Goal: Information Seeking & Learning: Learn about a topic

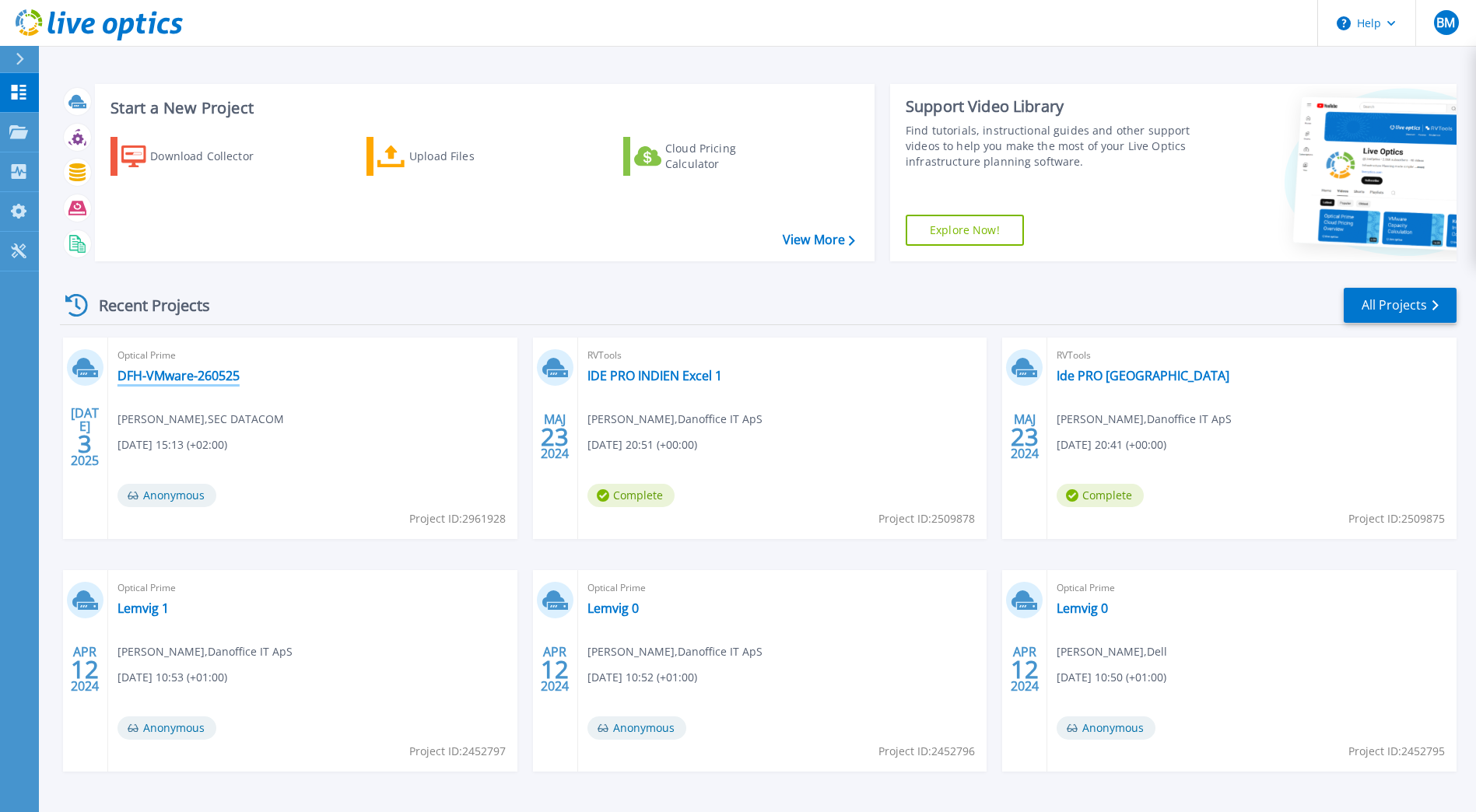
click at [189, 379] on link "DFH-VMware-260525" at bounding box center [178, 376] width 122 height 16
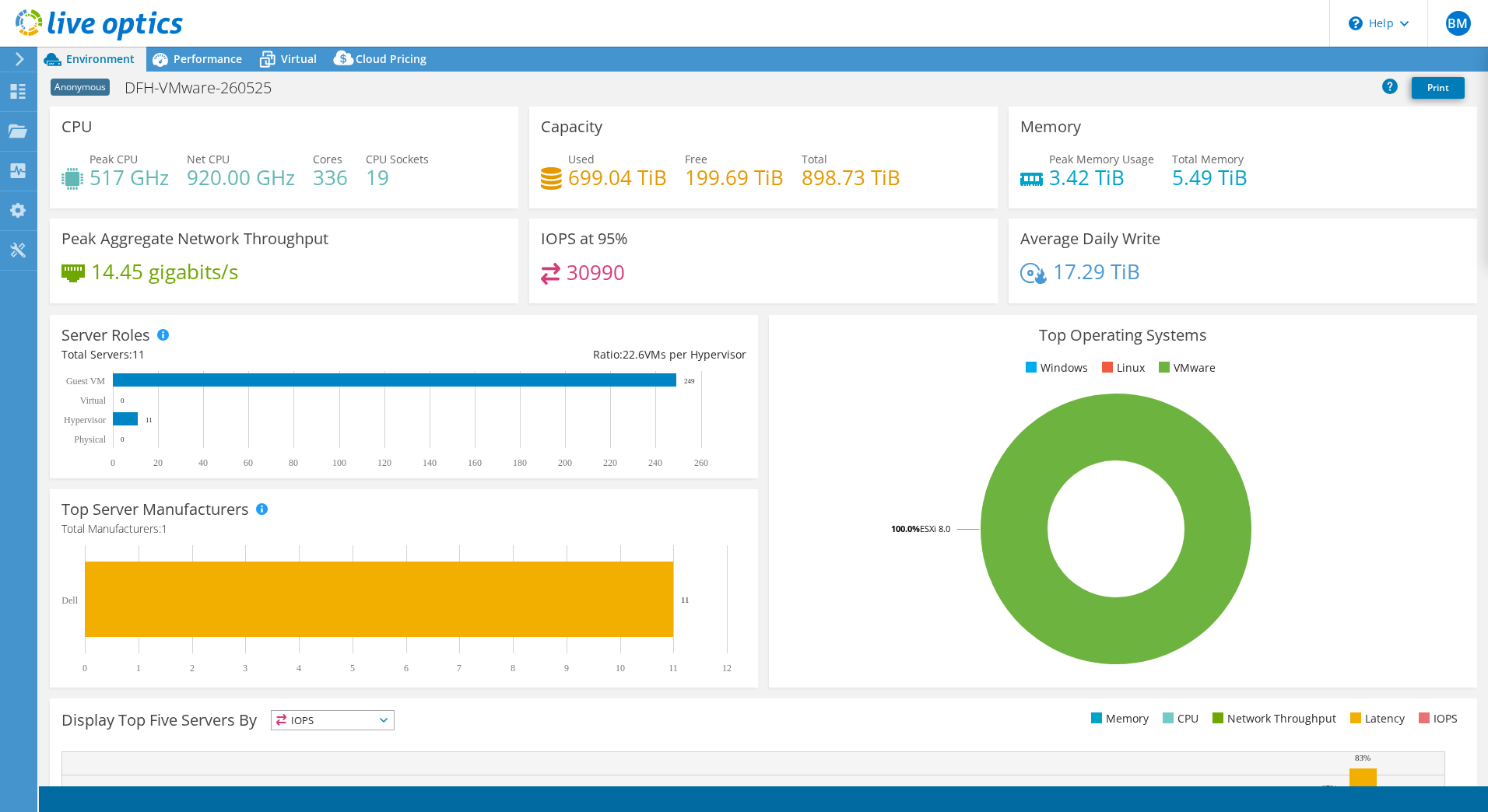
select select "USD"
click at [189, 60] on span "Performance" at bounding box center [207, 59] width 68 height 15
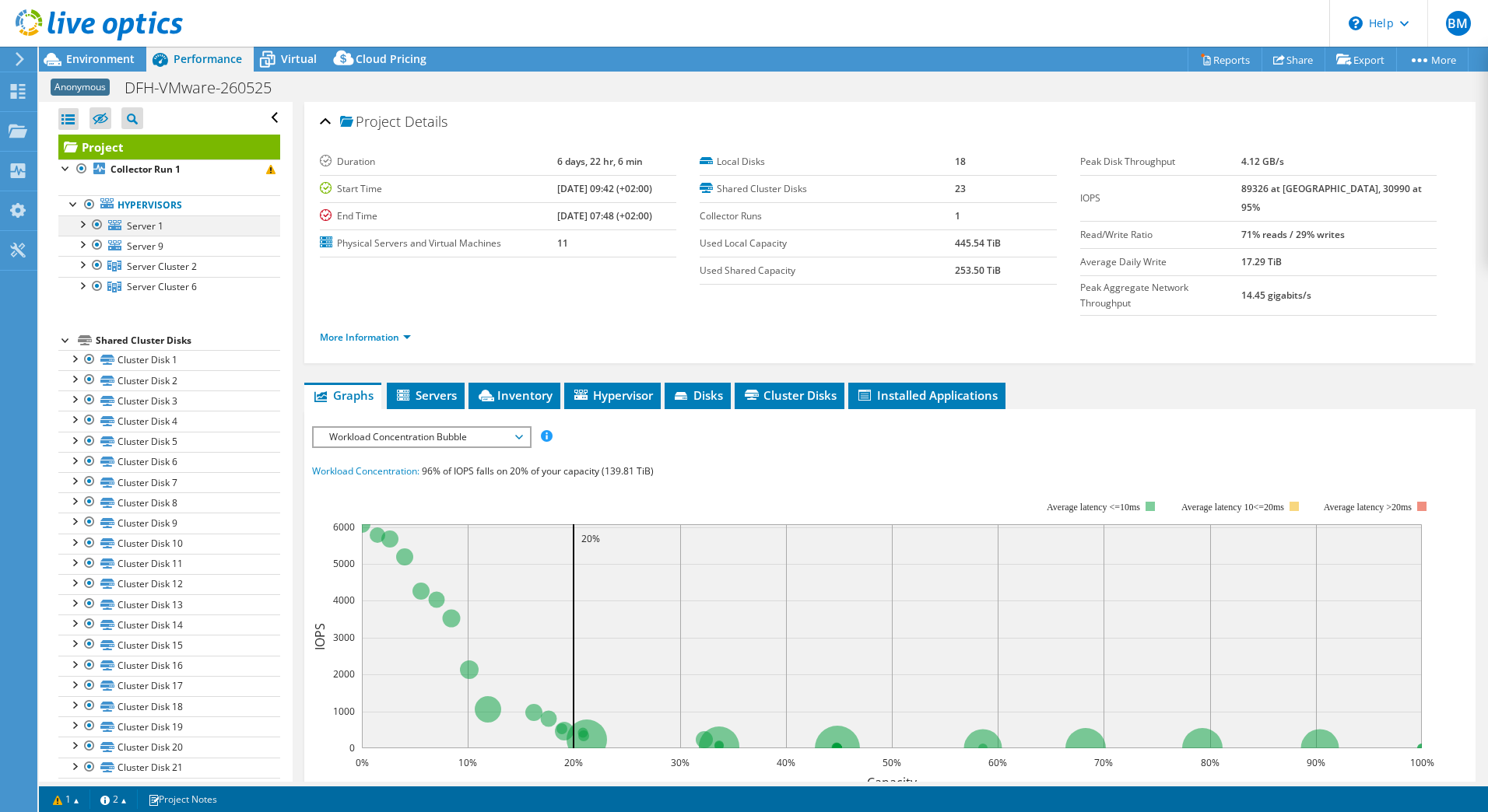
click at [82, 223] on div at bounding box center [82, 224] width 16 height 16
click at [82, 243] on div at bounding box center [82, 243] width 16 height 16
click at [78, 267] on div at bounding box center [82, 264] width 16 height 16
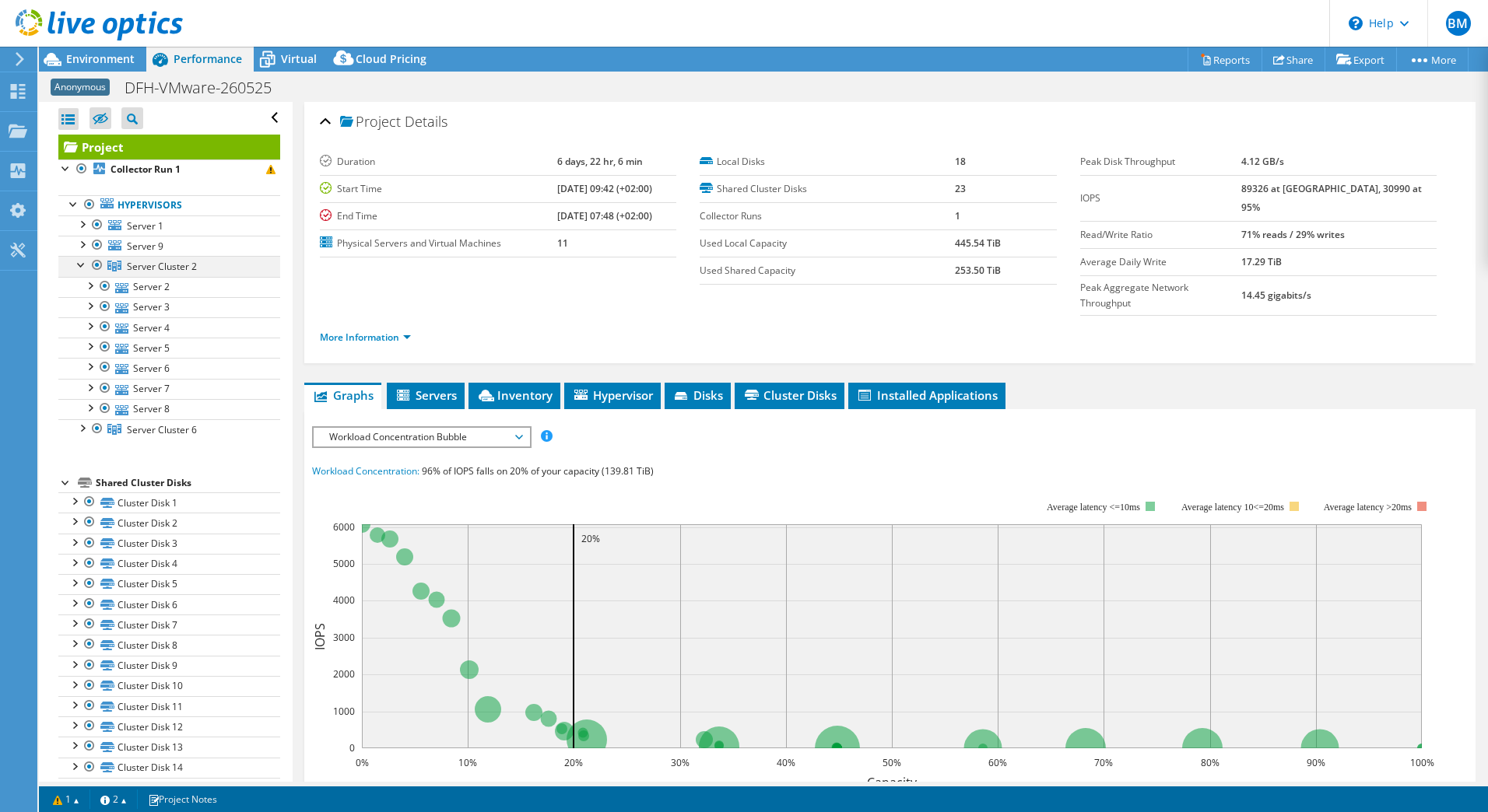
click at [78, 267] on div at bounding box center [82, 264] width 16 height 16
click at [81, 291] on div at bounding box center [82, 285] width 16 height 16
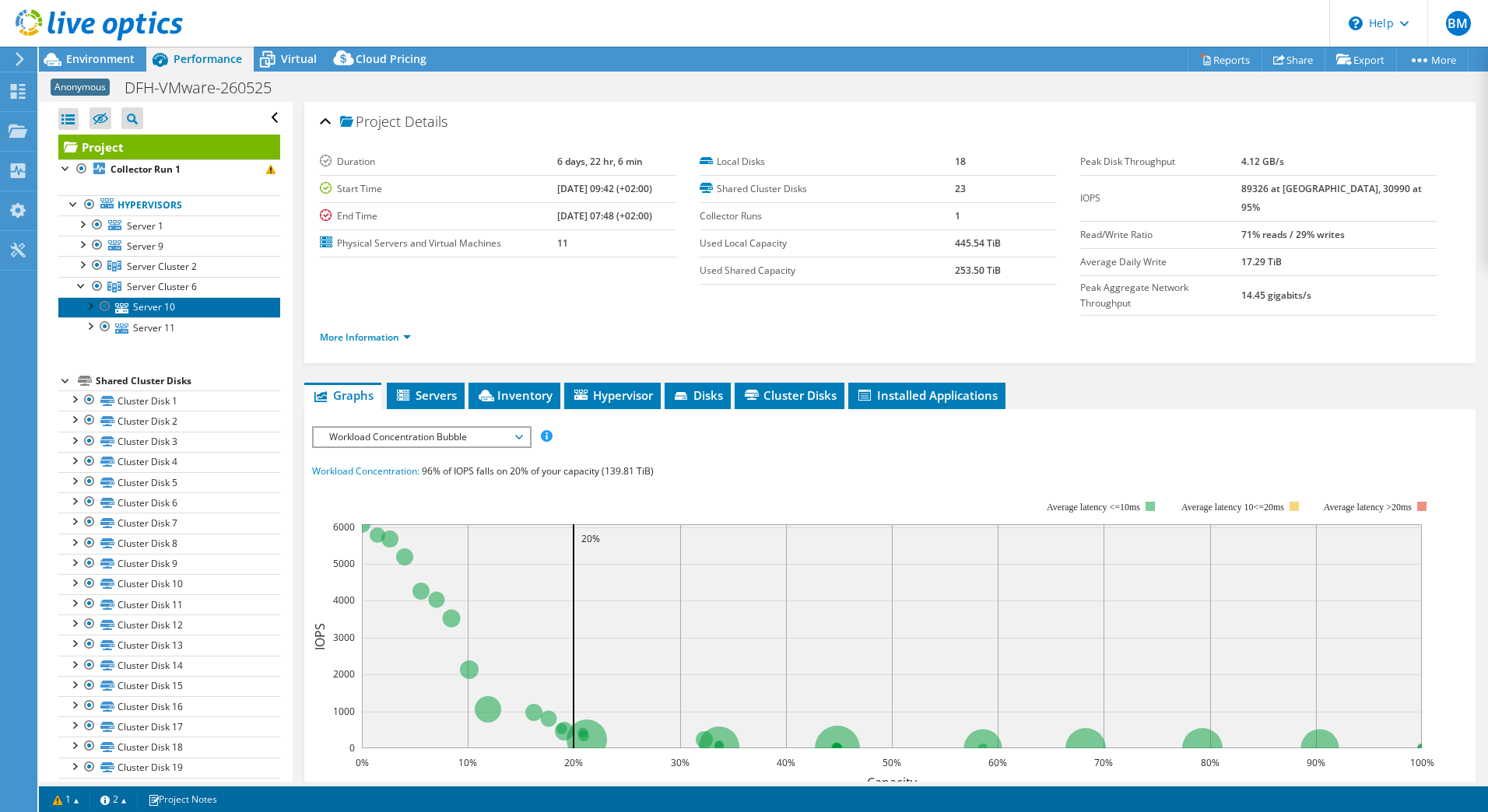
click at [160, 306] on link "Server 10" at bounding box center [170, 307] width 222 height 20
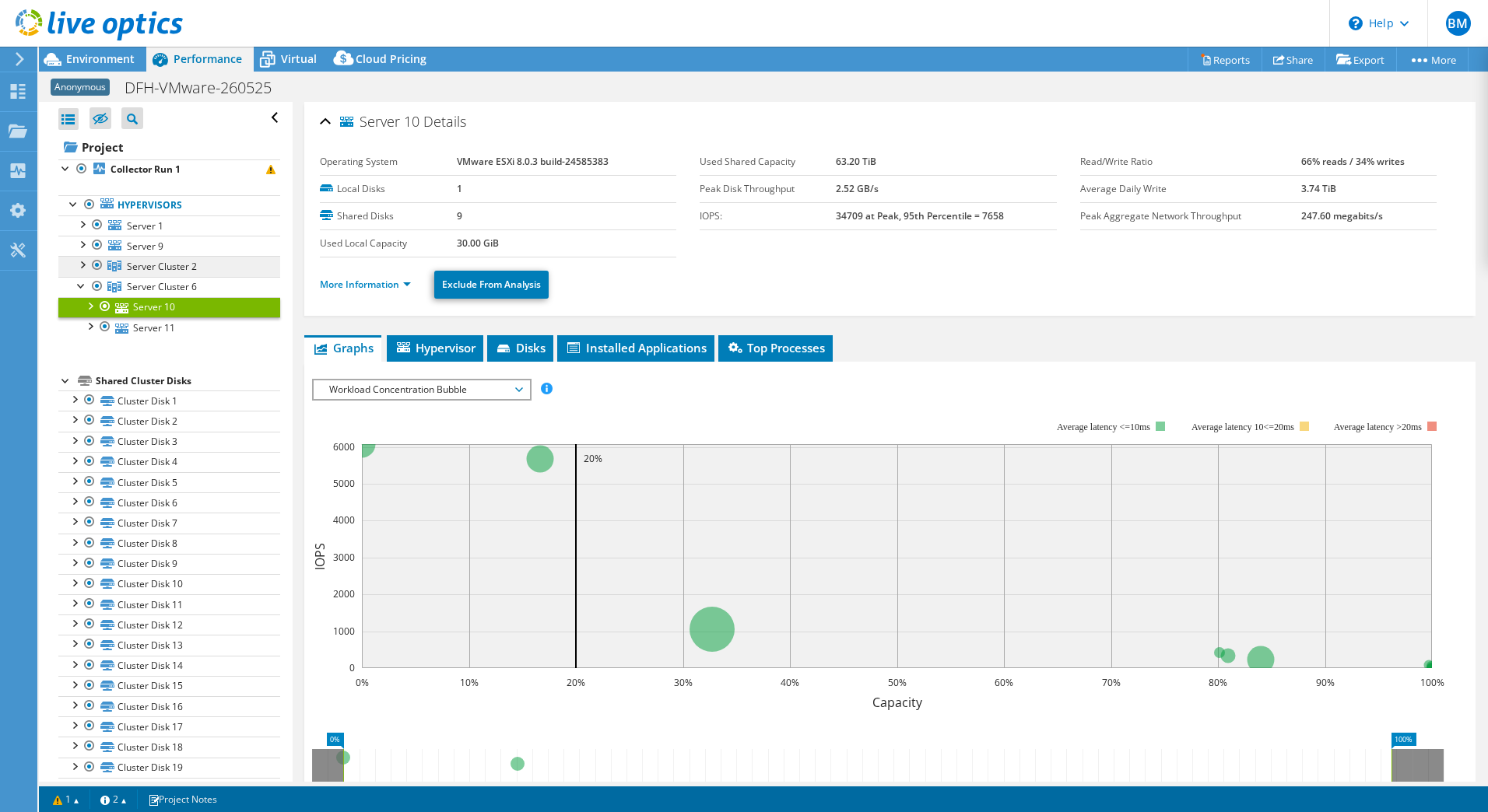
click at [155, 271] on span "Server Cluster 2" at bounding box center [162, 266] width 70 height 13
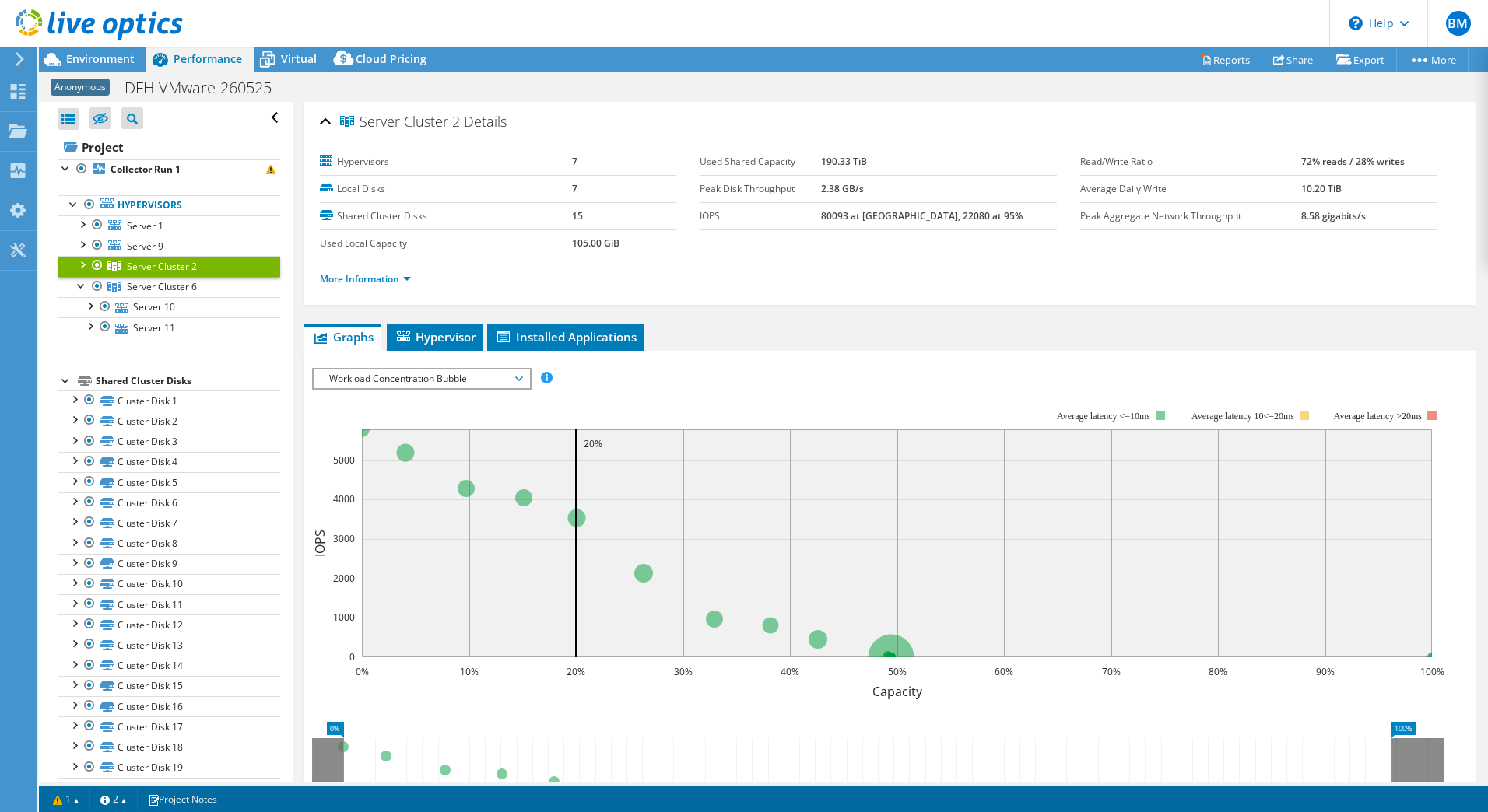
click at [80, 267] on div at bounding box center [82, 264] width 16 height 16
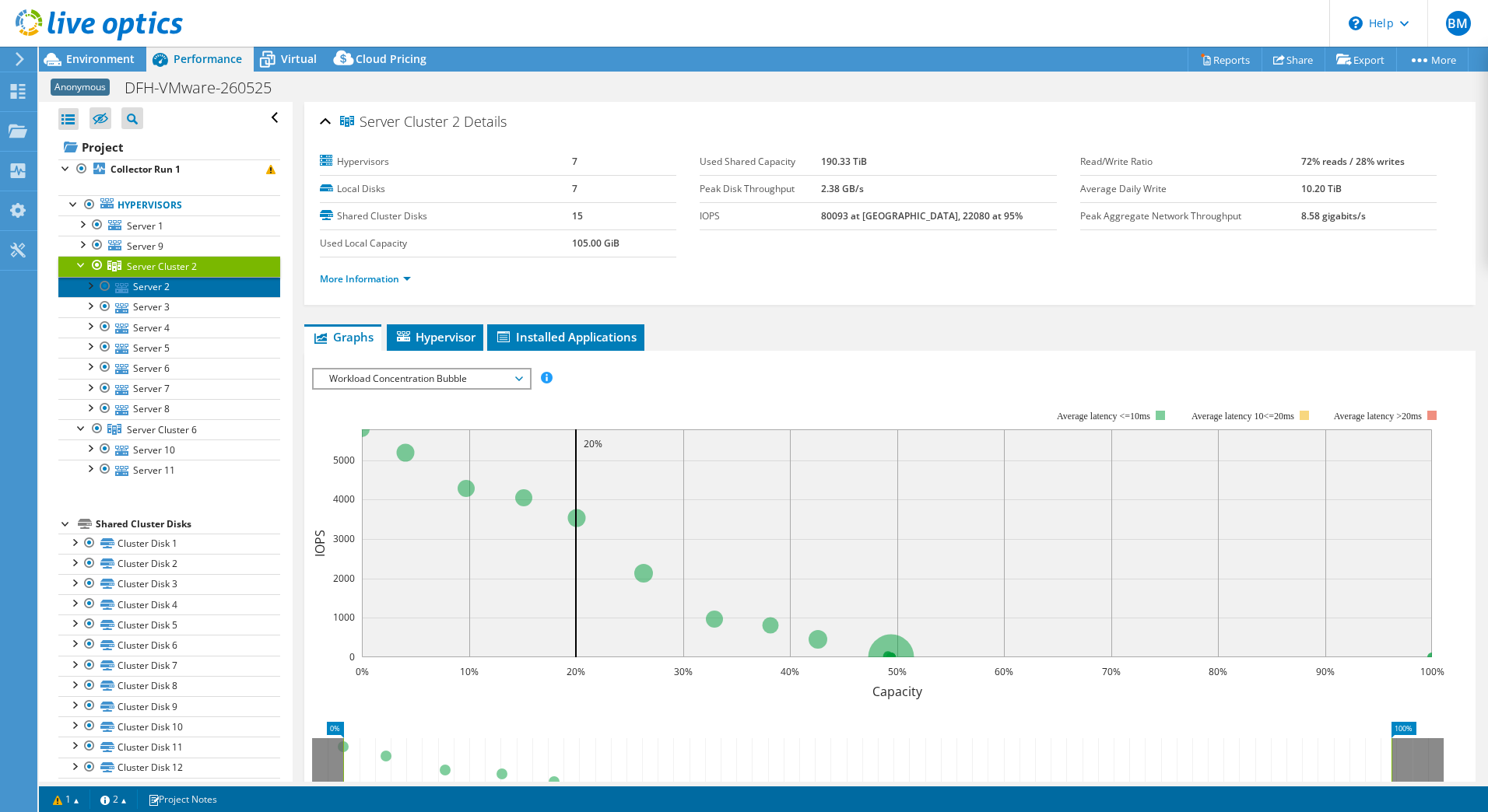
click at [148, 284] on link "Server 2" at bounding box center [170, 287] width 222 height 20
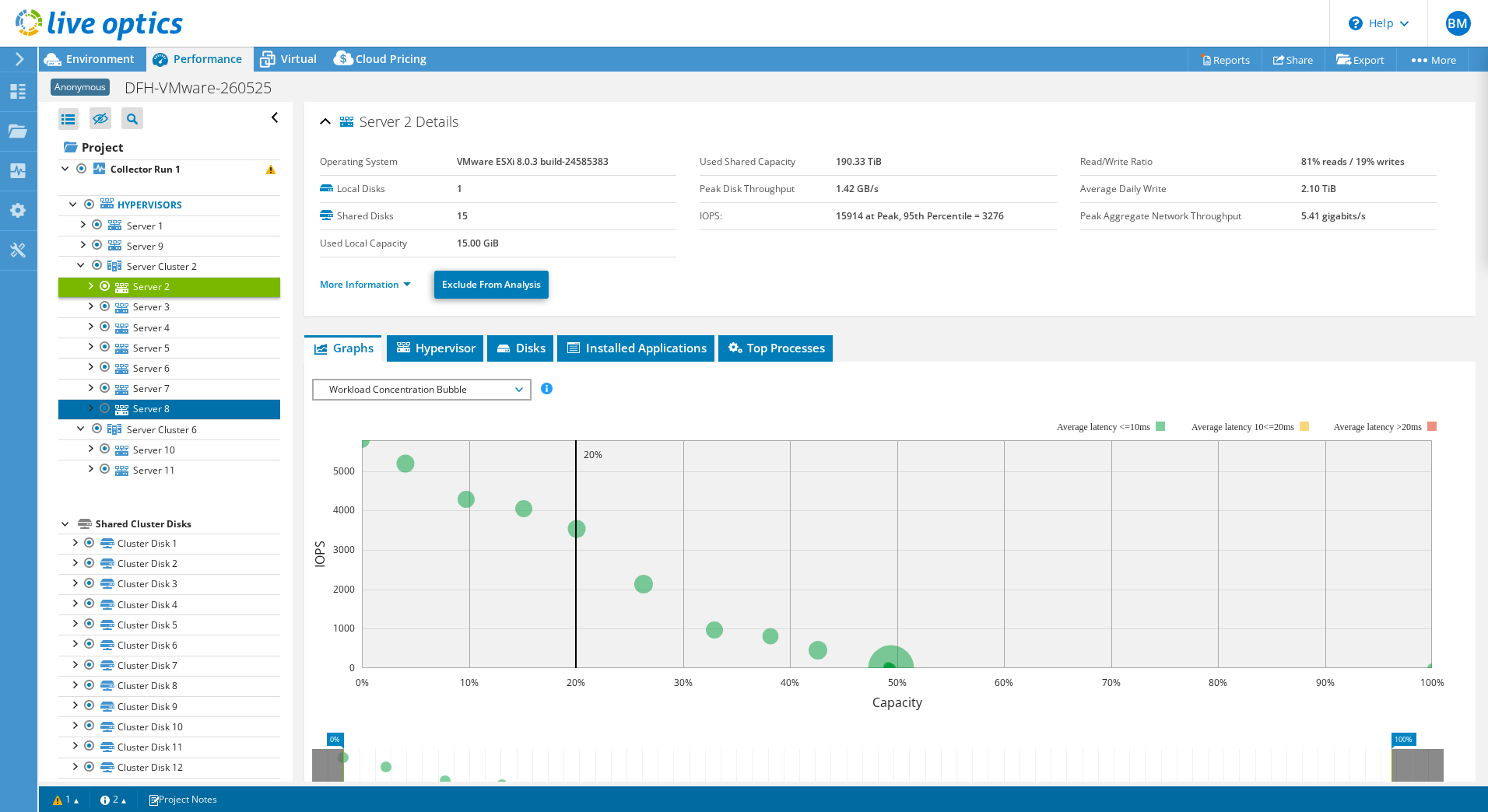
click at [148, 407] on link "Server 8" at bounding box center [170, 409] width 222 height 20
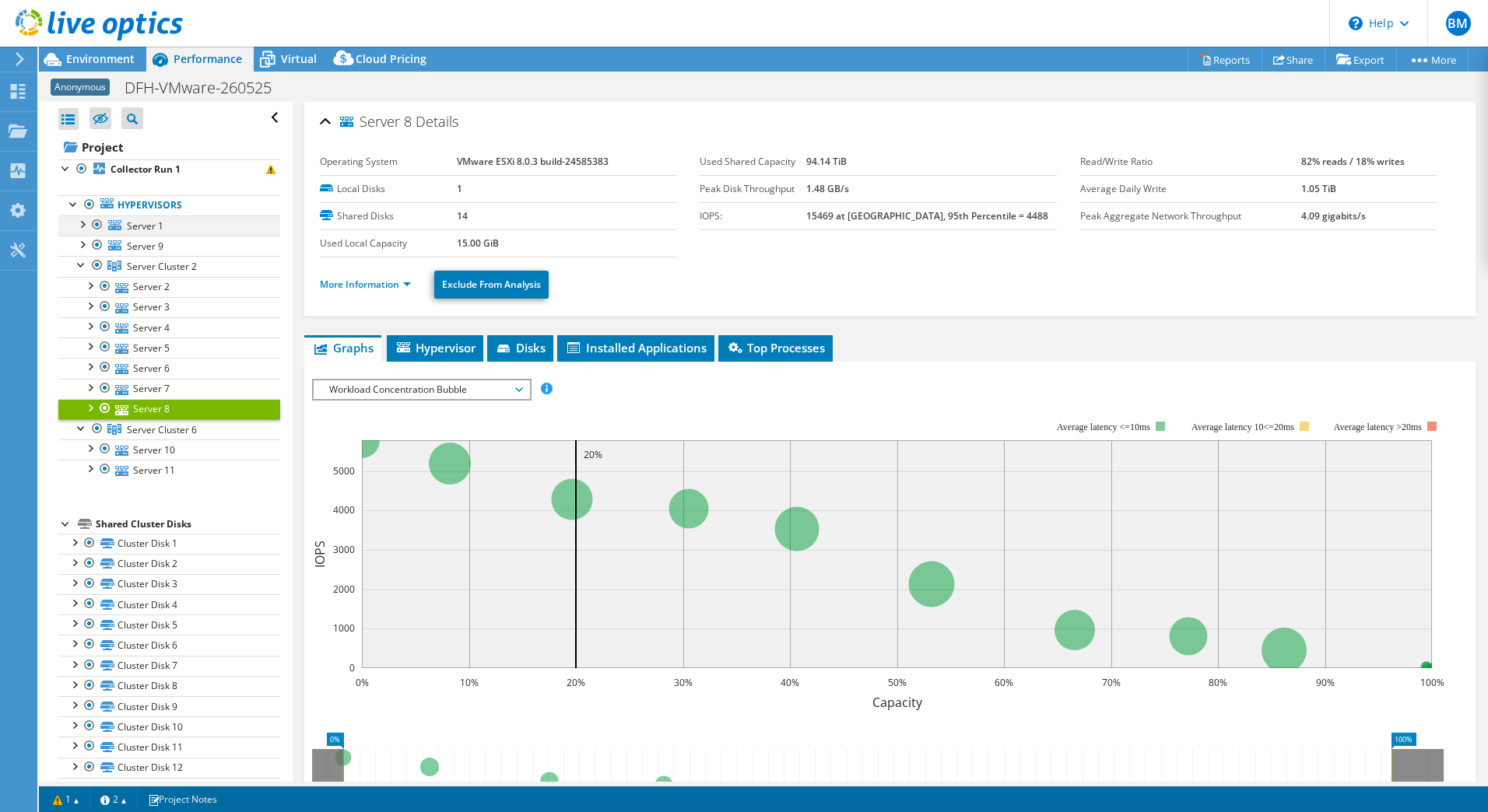
click at [84, 222] on div at bounding box center [82, 224] width 16 height 16
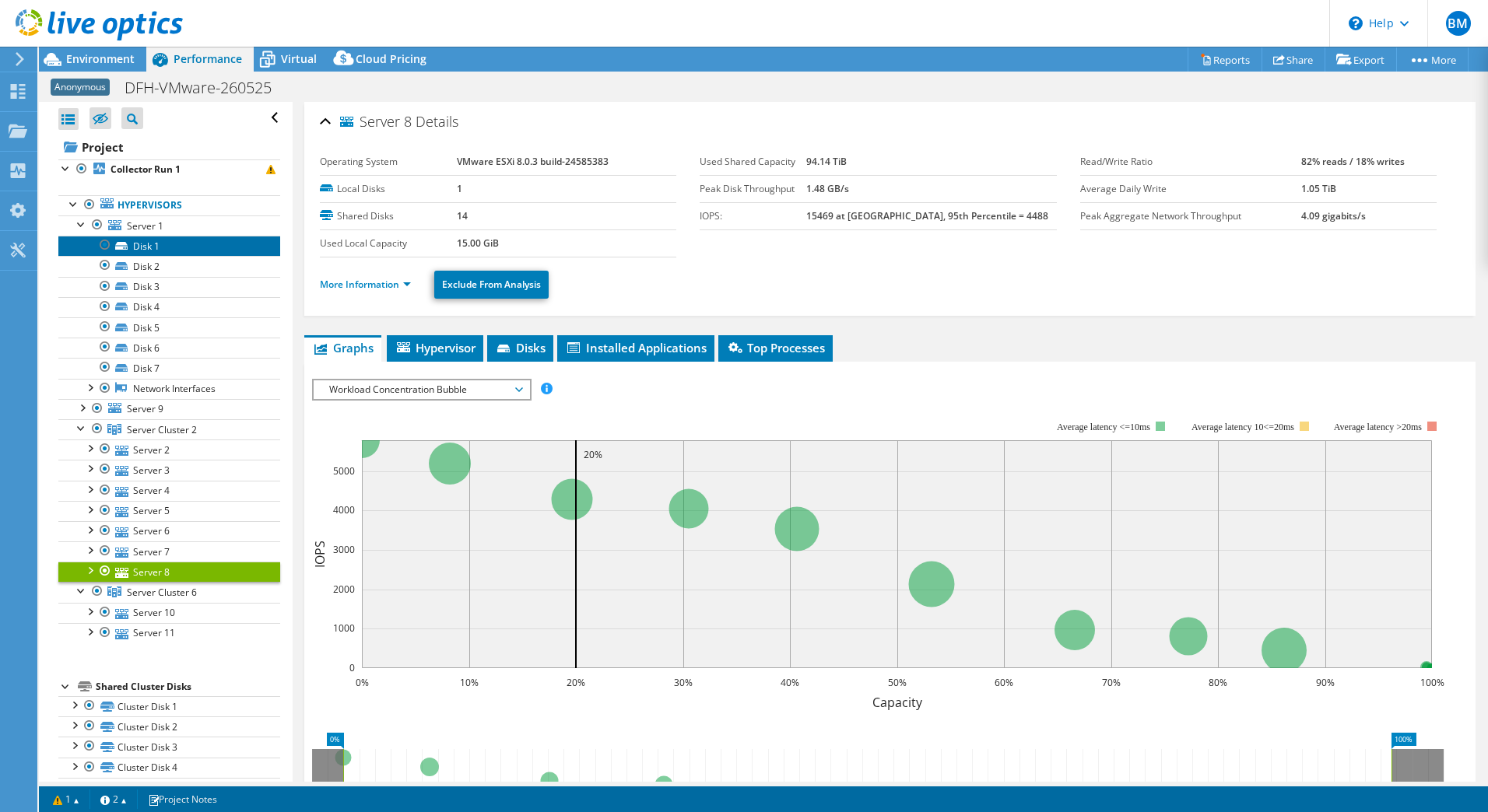
click at [148, 244] on link "Disk 1" at bounding box center [170, 245] width 222 height 20
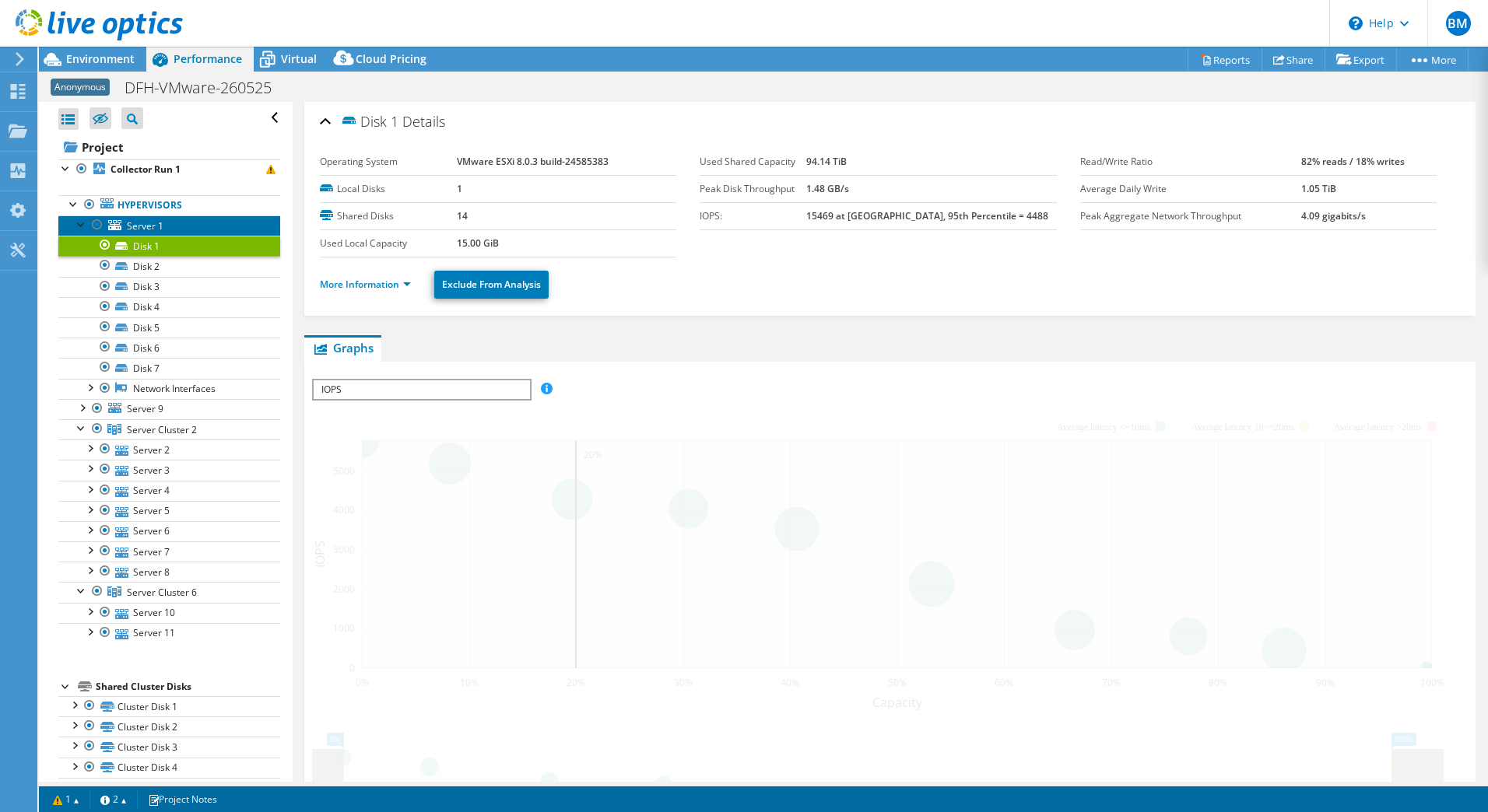
click at [157, 225] on span "Server 1" at bounding box center [145, 226] width 36 height 13
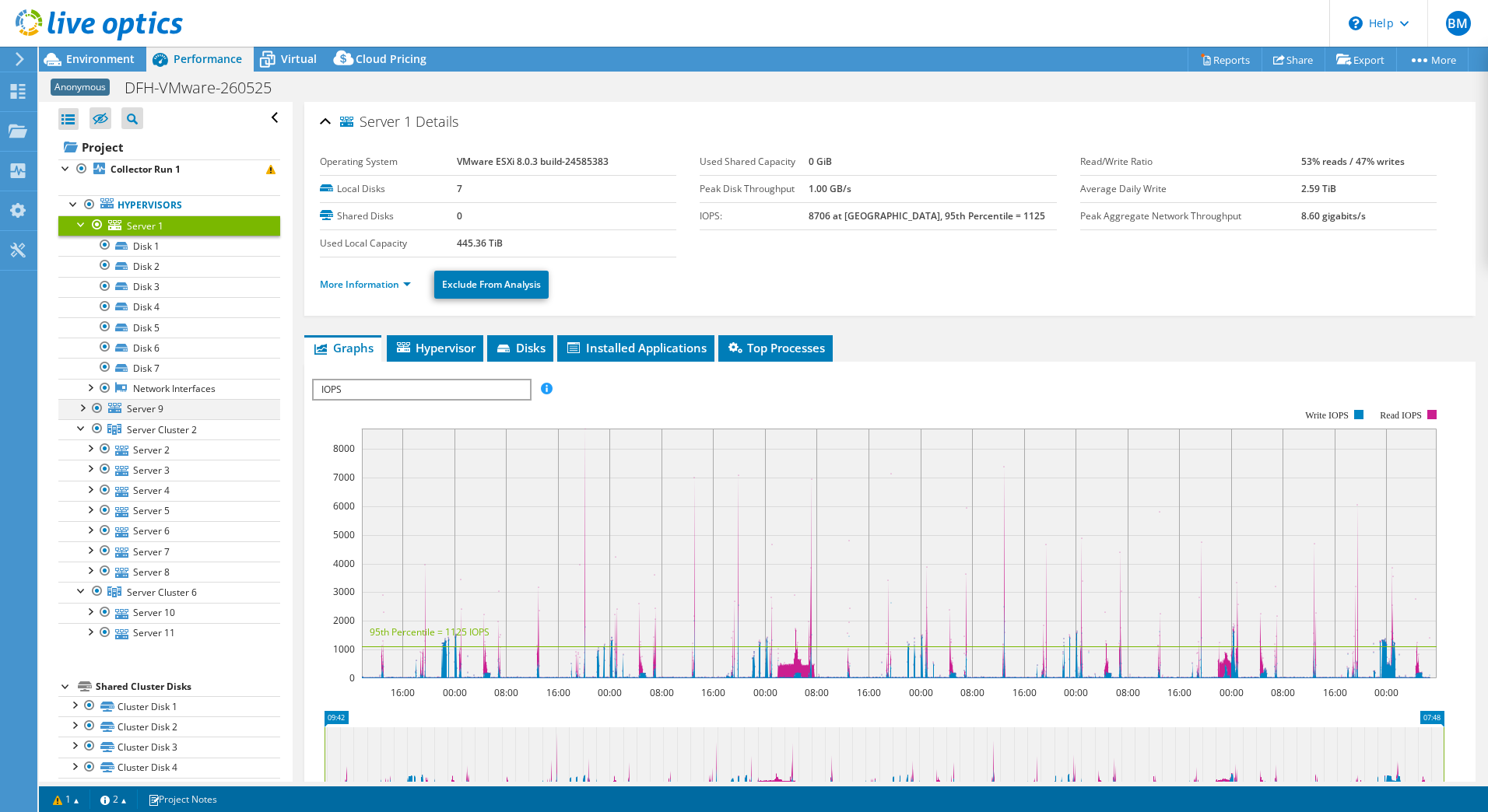
click at [83, 408] on div at bounding box center [82, 407] width 16 height 16
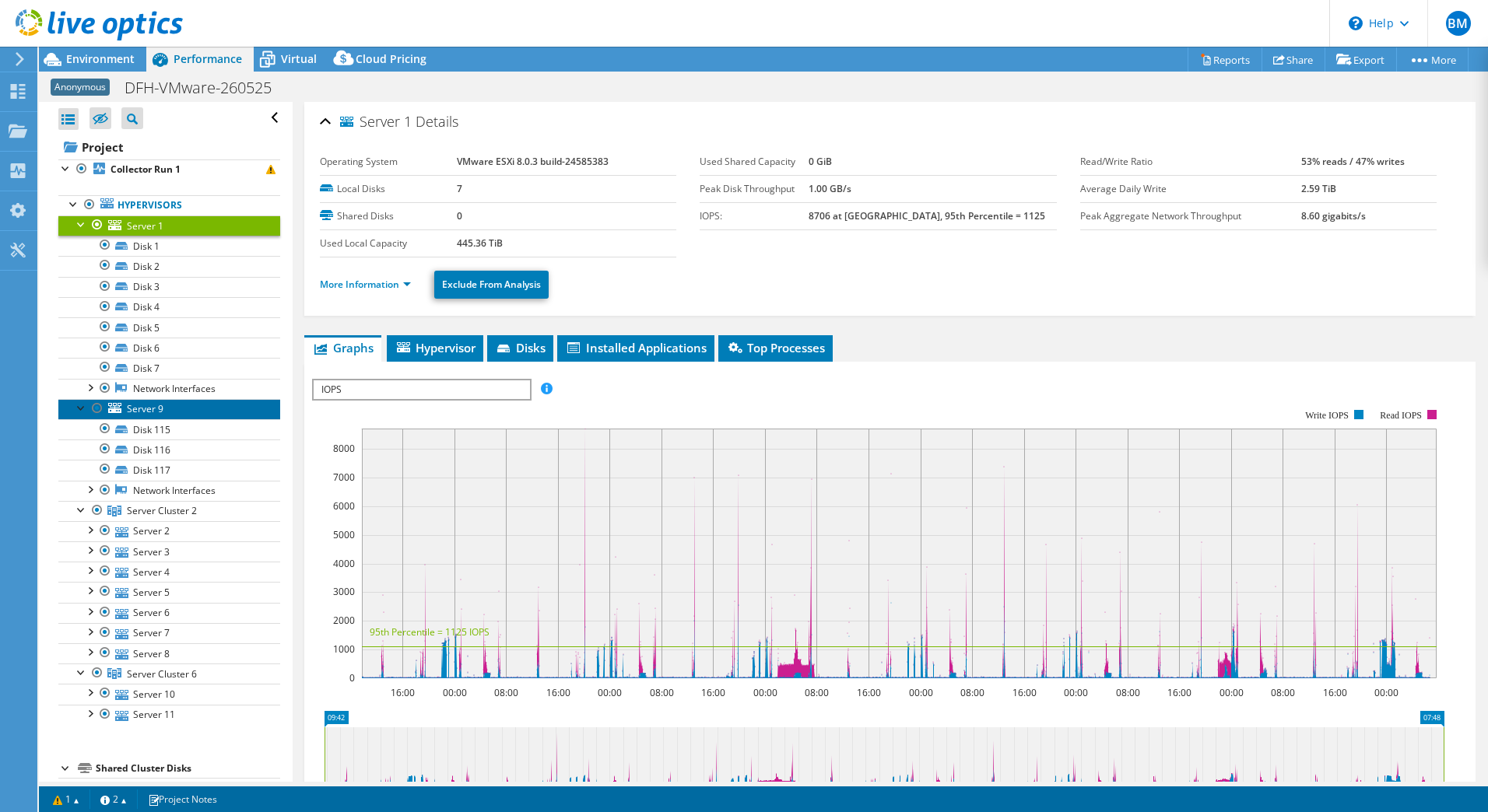
click at [151, 410] on span "Server 9" at bounding box center [145, 409] width 36 height 13
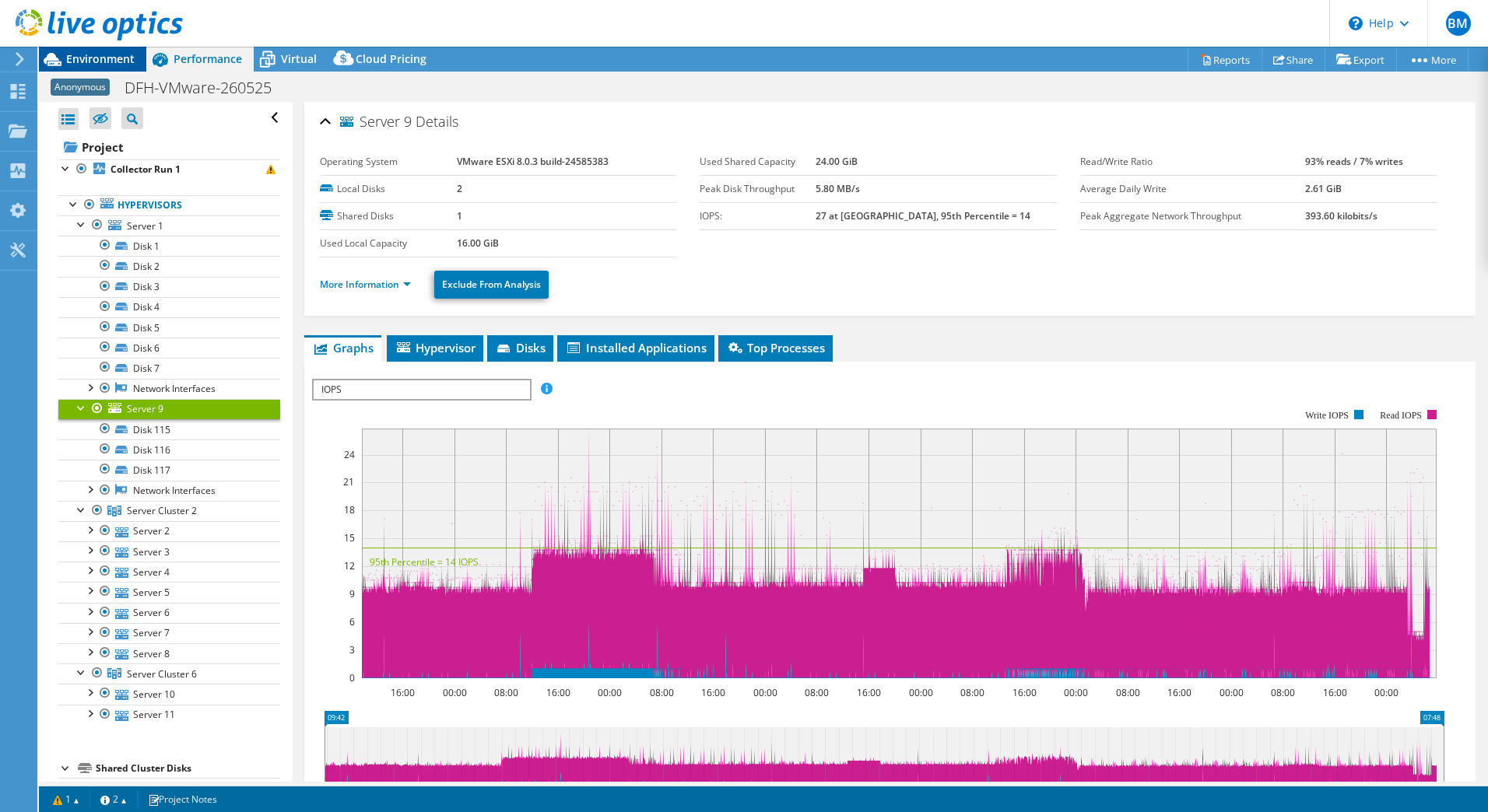
click at [91, 59] on span "Environment" at bounding box center [100, 59] width 68 height 15
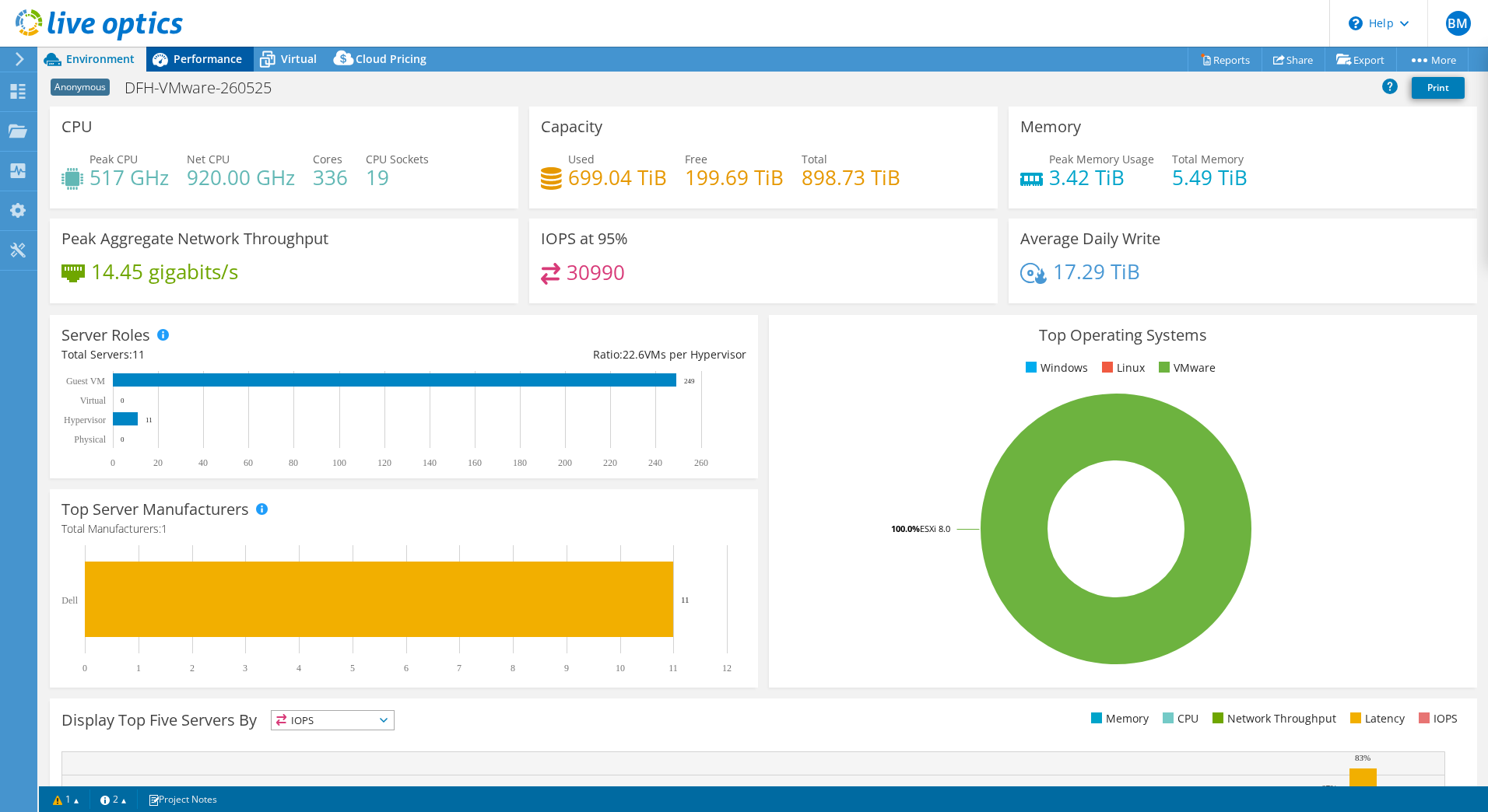
click at [225, 47] on div "Performance" at bounding box center [200, 60] width 108 height 25
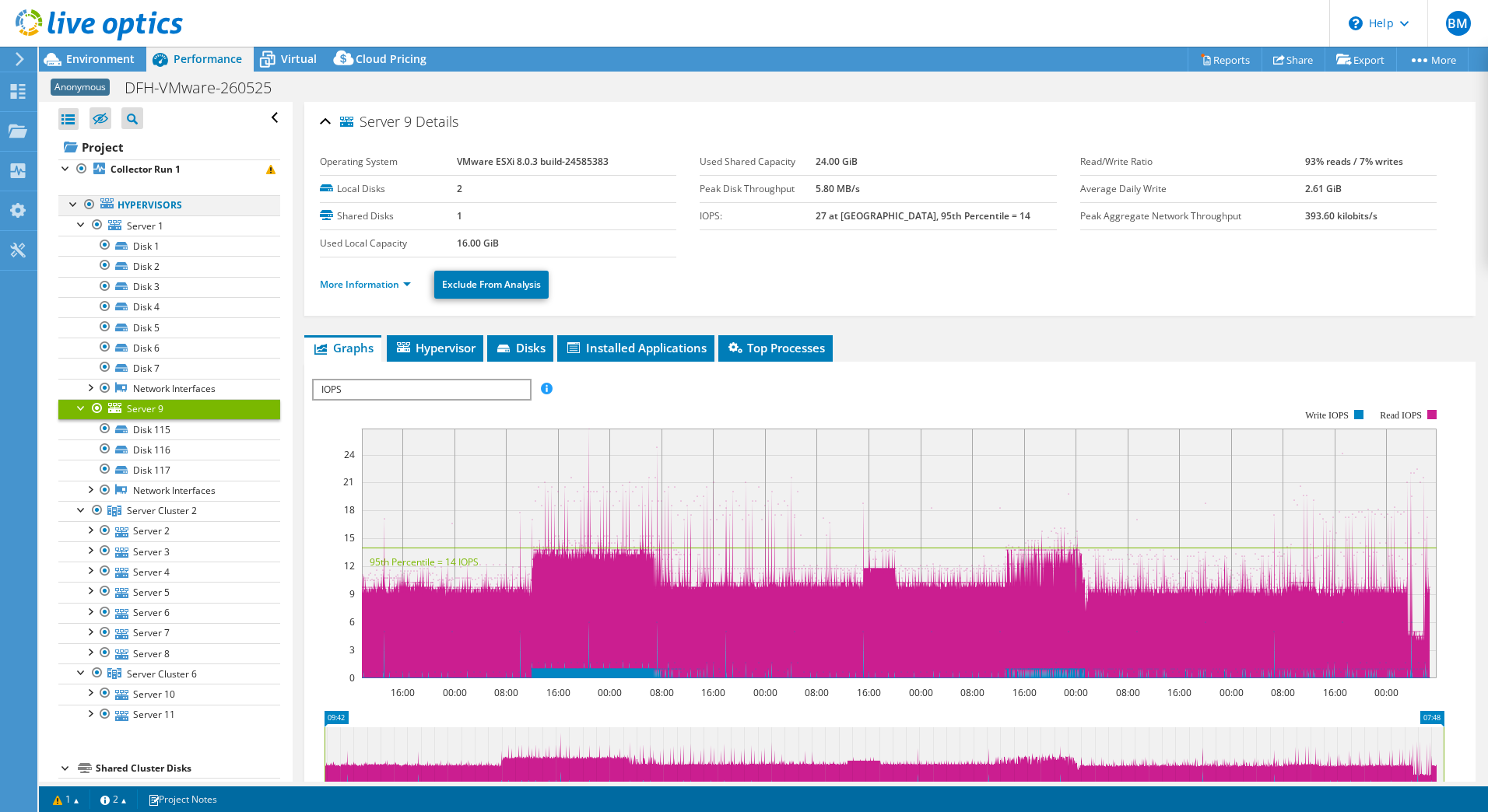
click at [74, 203] on div at bounding box center [74, 203] width 16 height 16
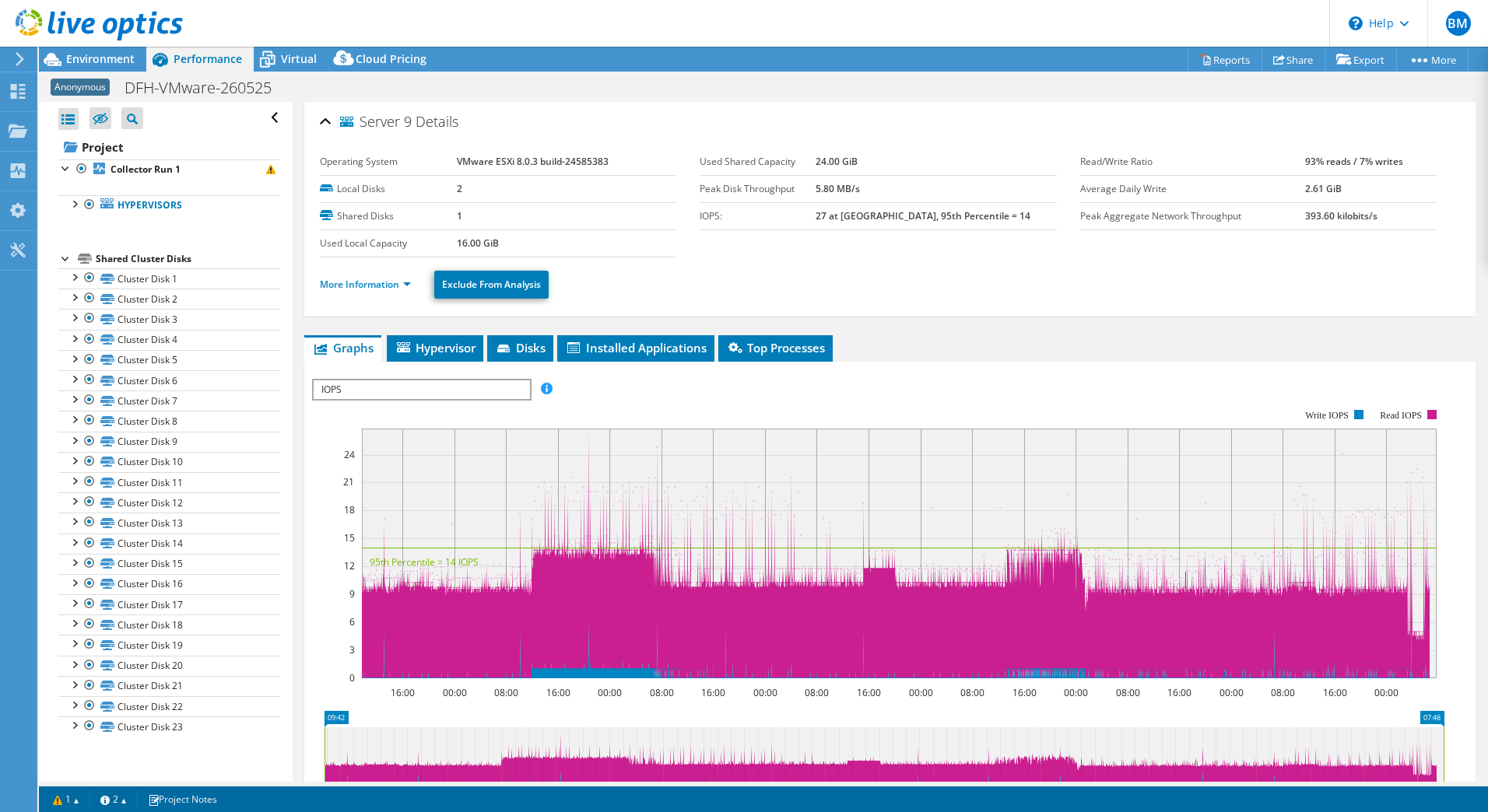
click at [65, 257] on div at bounding box center [67, 258] width 16 height 16
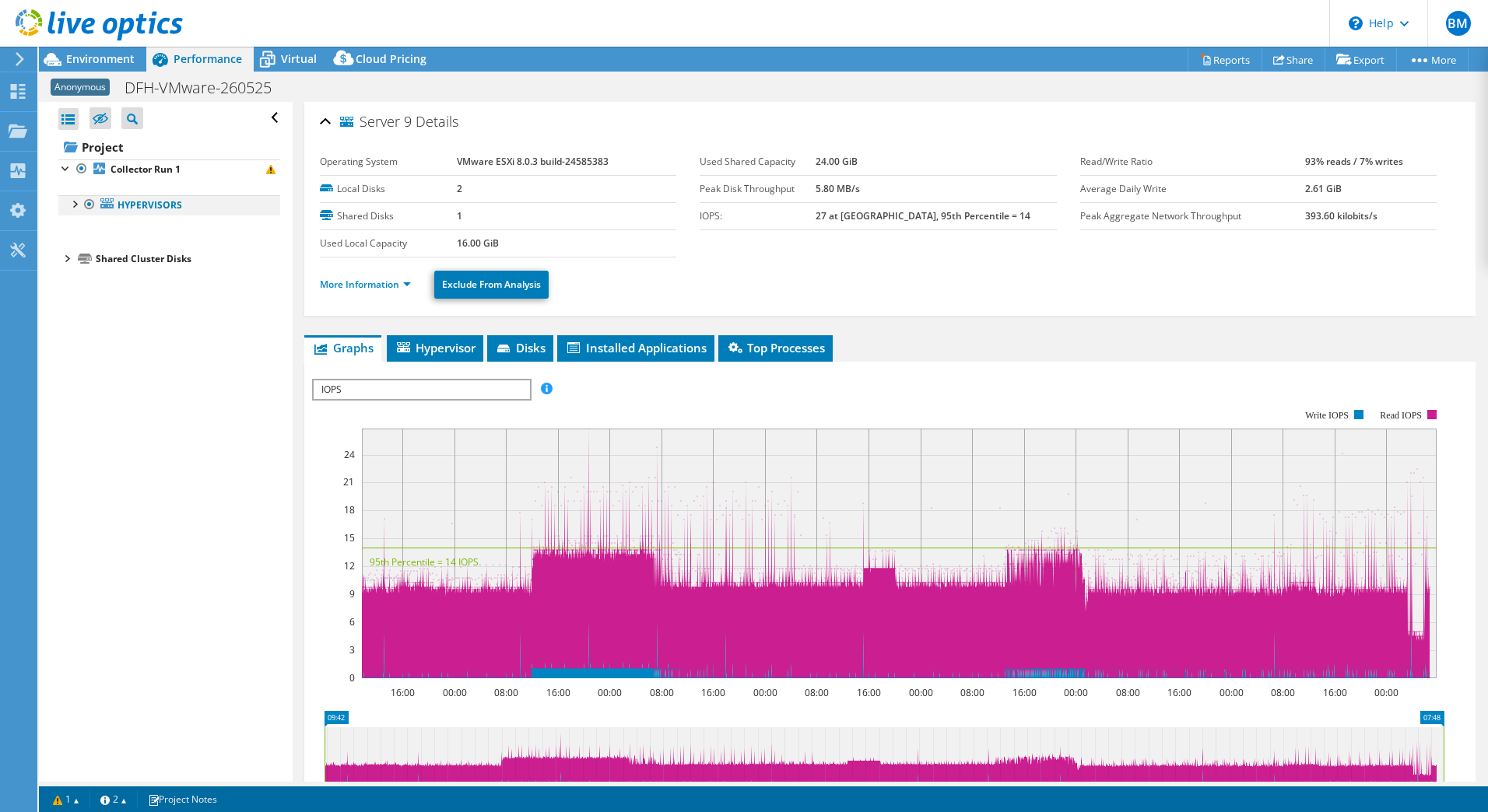
click at [73, 206] on div at bounding box center [74, 203] width 16 height 16
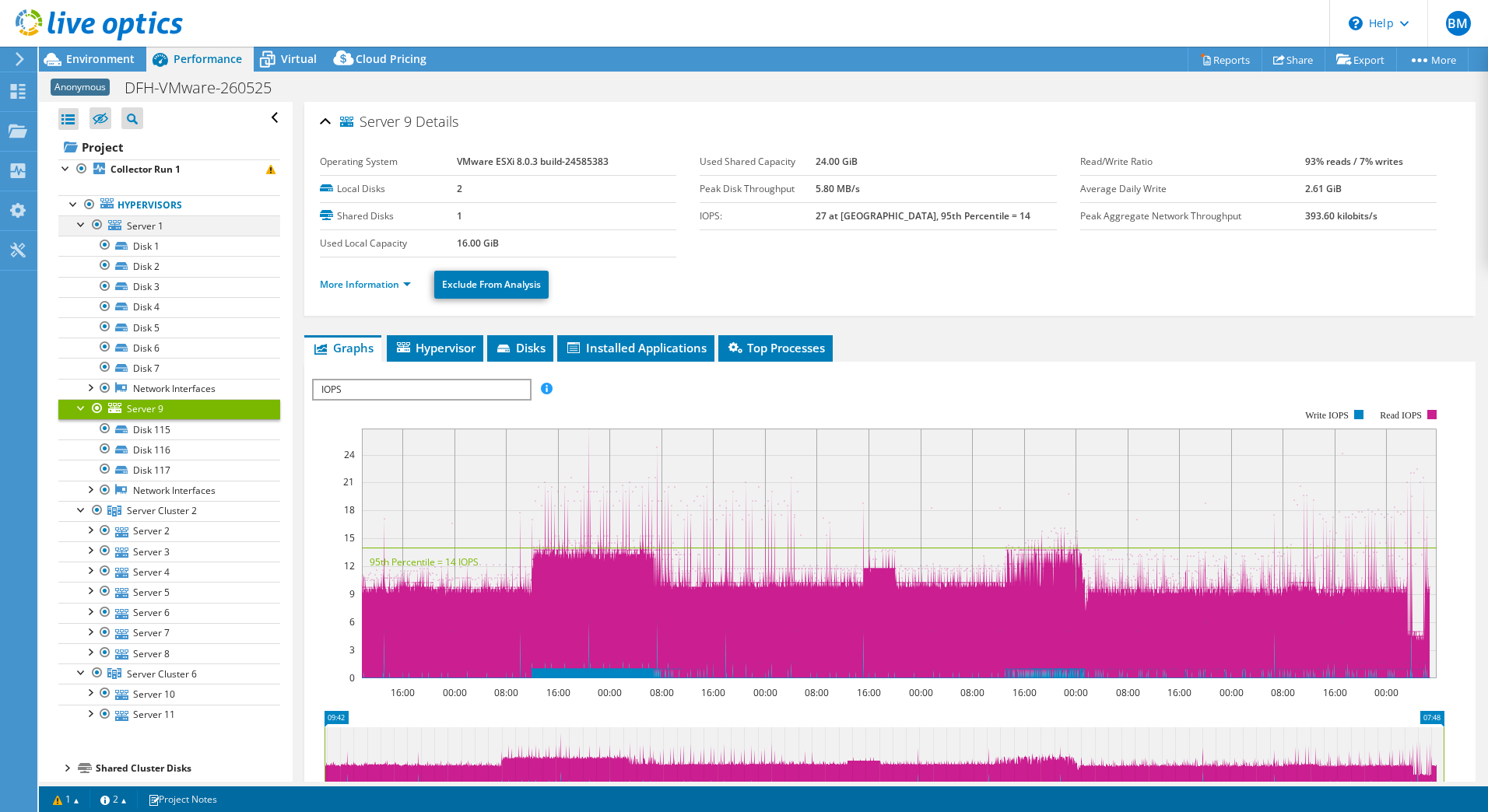
click at [80, 222] on div at bounding box center [82, 224] width 16 height 16
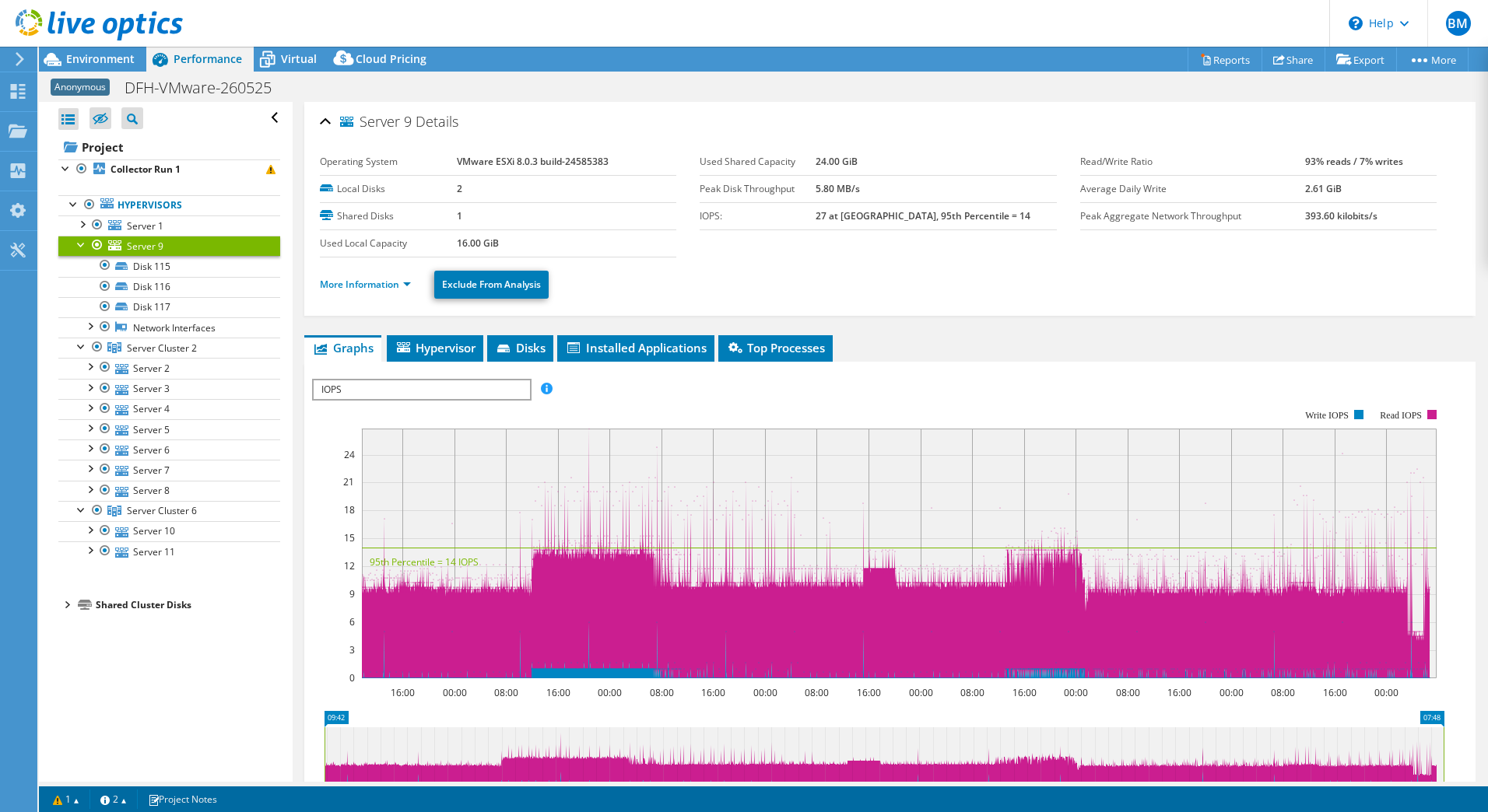
click at [79, 246] on div at bounding box center [82, 243] width 16 height 16
click at [78, 266] on div at bounding box center [82, 264] width 16 height 16
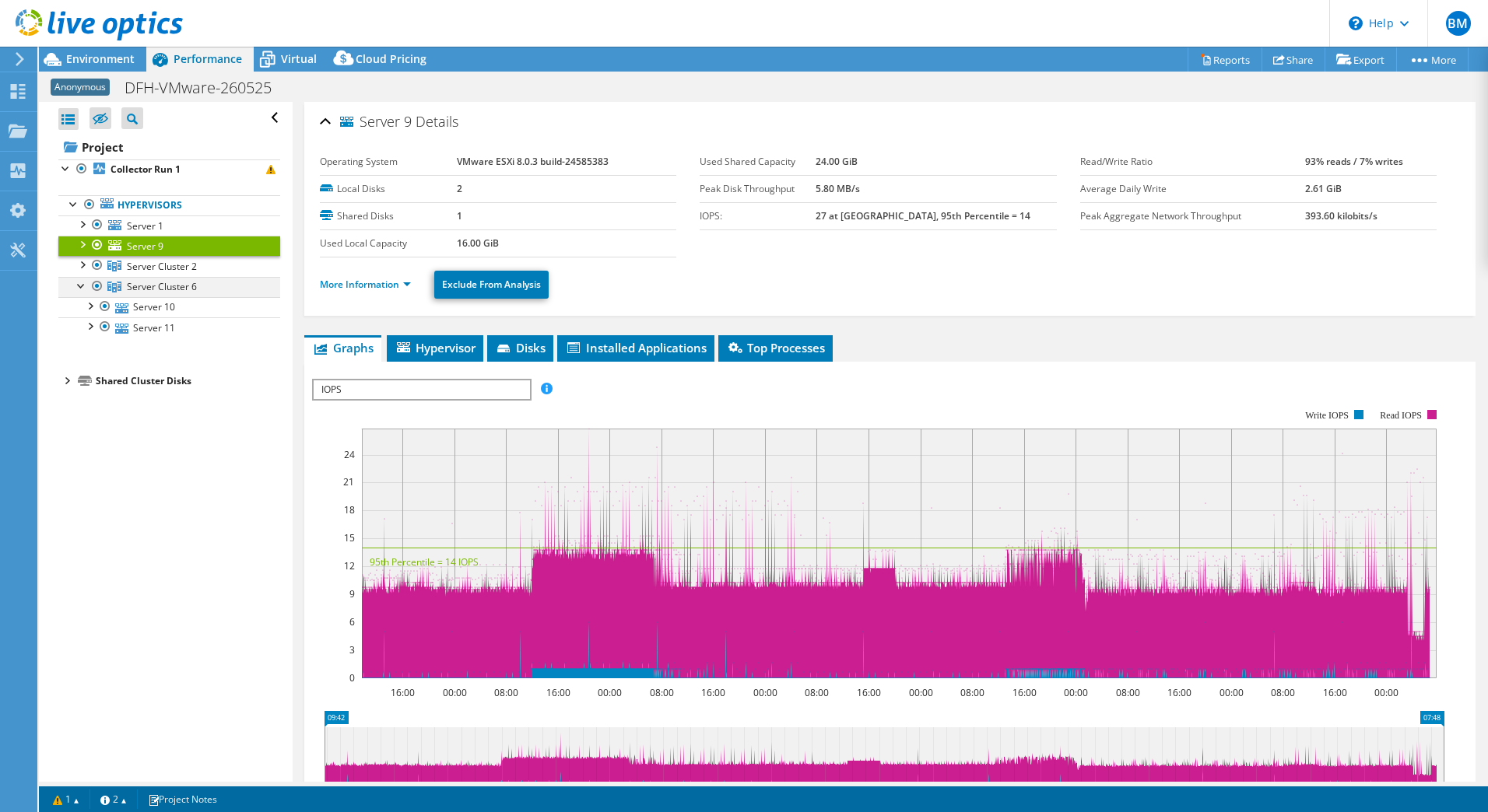
click at [79, 288] on div at bounding box center [82, 285] width 16 height 16
drag, startPoint x: 470, startPoint y: 163, endPoint x: 566, endPoint y: 156, distance: 96.3
click at [566, 156] on b "VMware ESXi 8.0.3 build-24585383" at bounding box center [532, 161] width 152 height 13
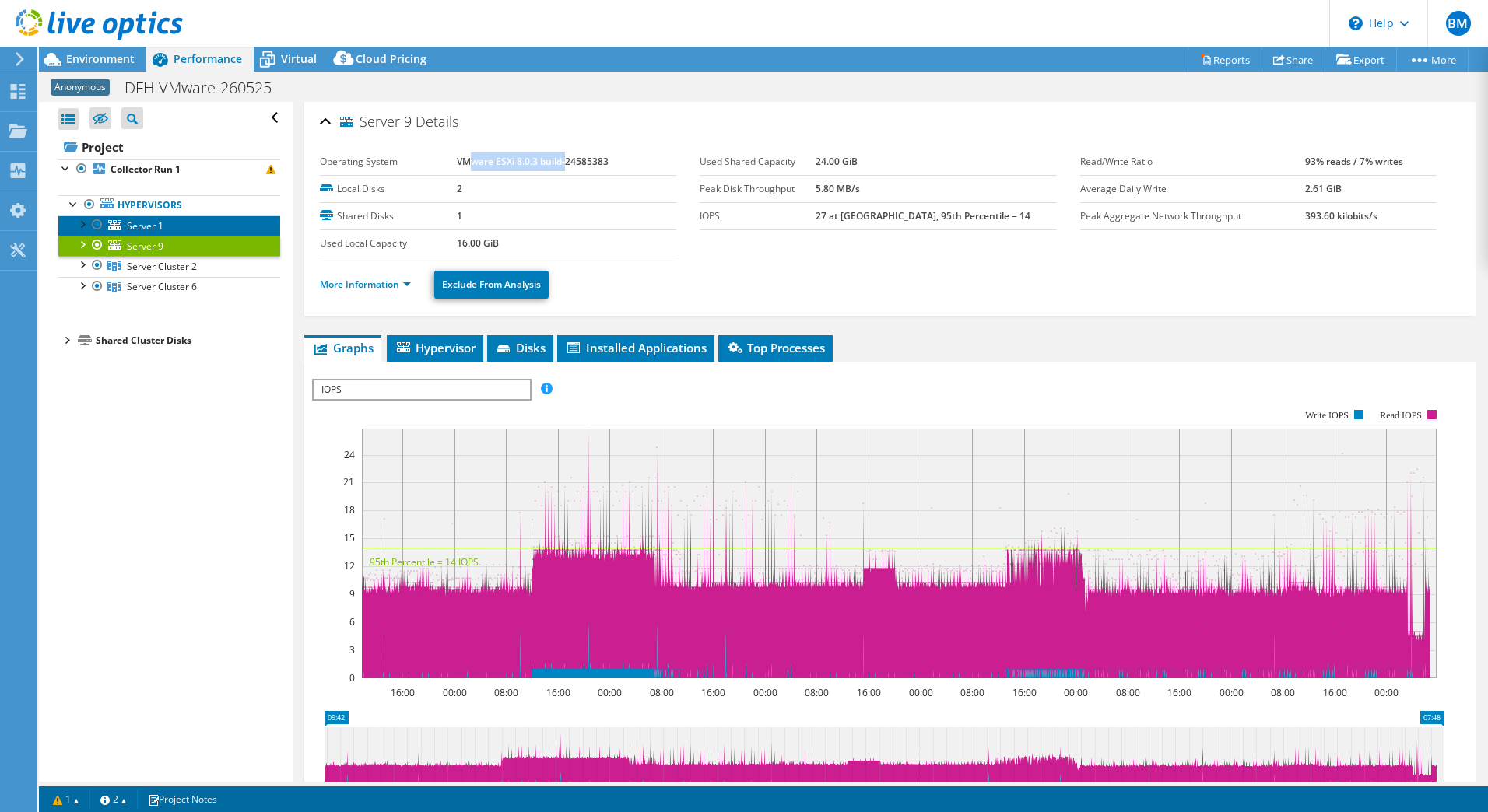
click at [160, 224] on span "Server 1" at bounding box center [145, 226] width 36 height 13
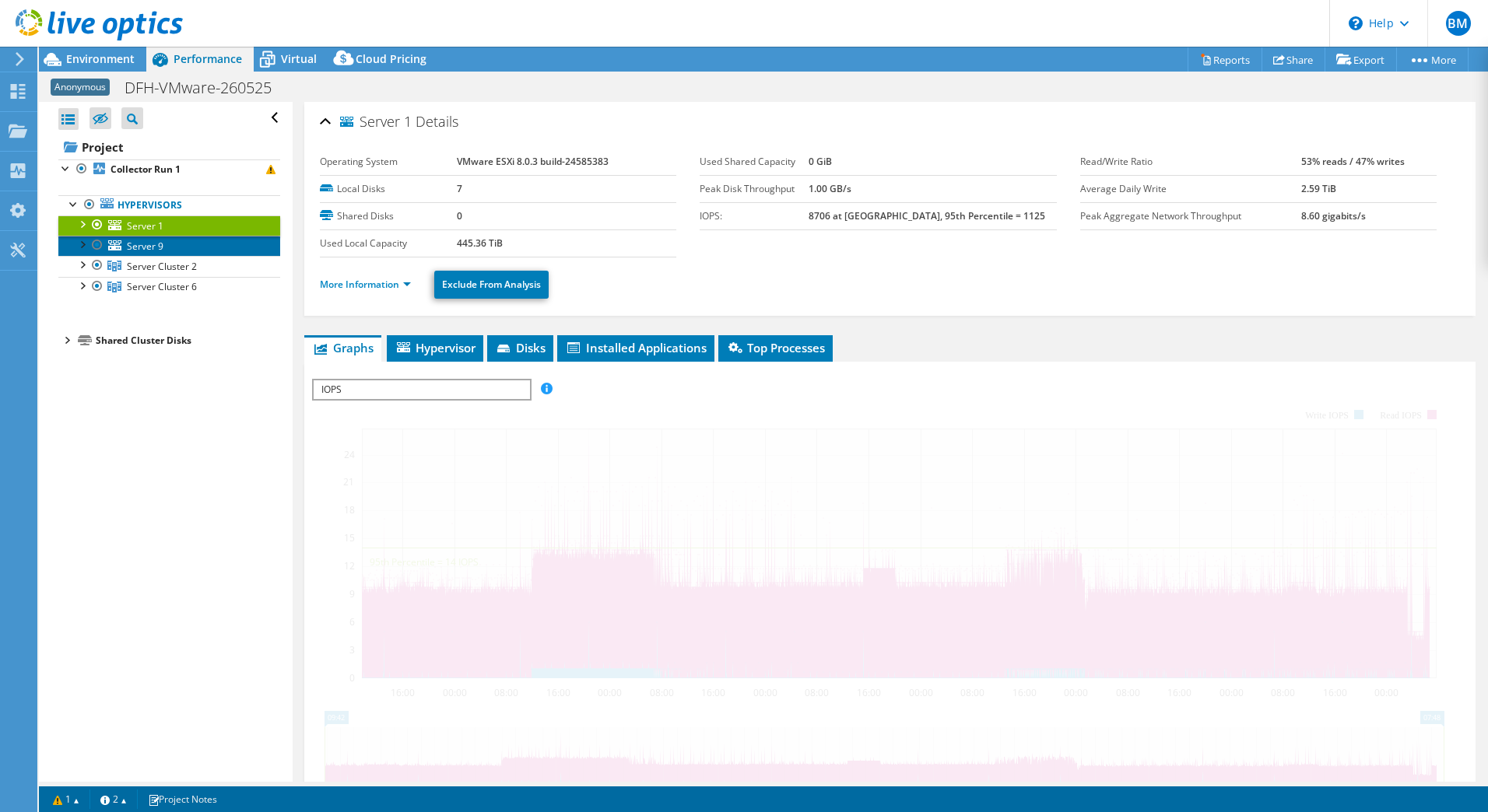
click at [153, 244] on span "Server 9" at bounding box center [145, 246] width 36 height 13
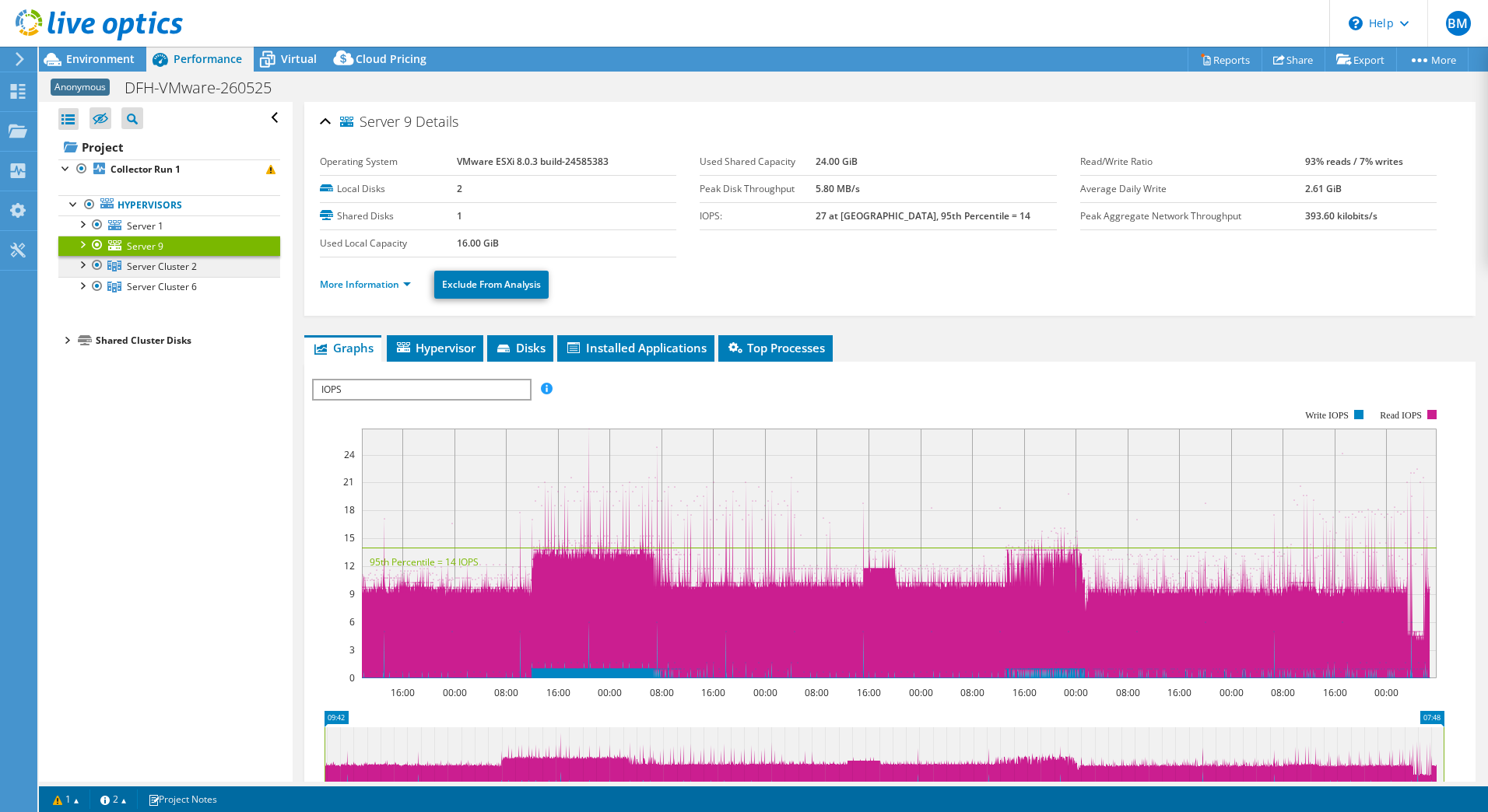
click at [158, 266] on span "Server Cluster 2" at bounding box center [162, 266] width 70 height 13
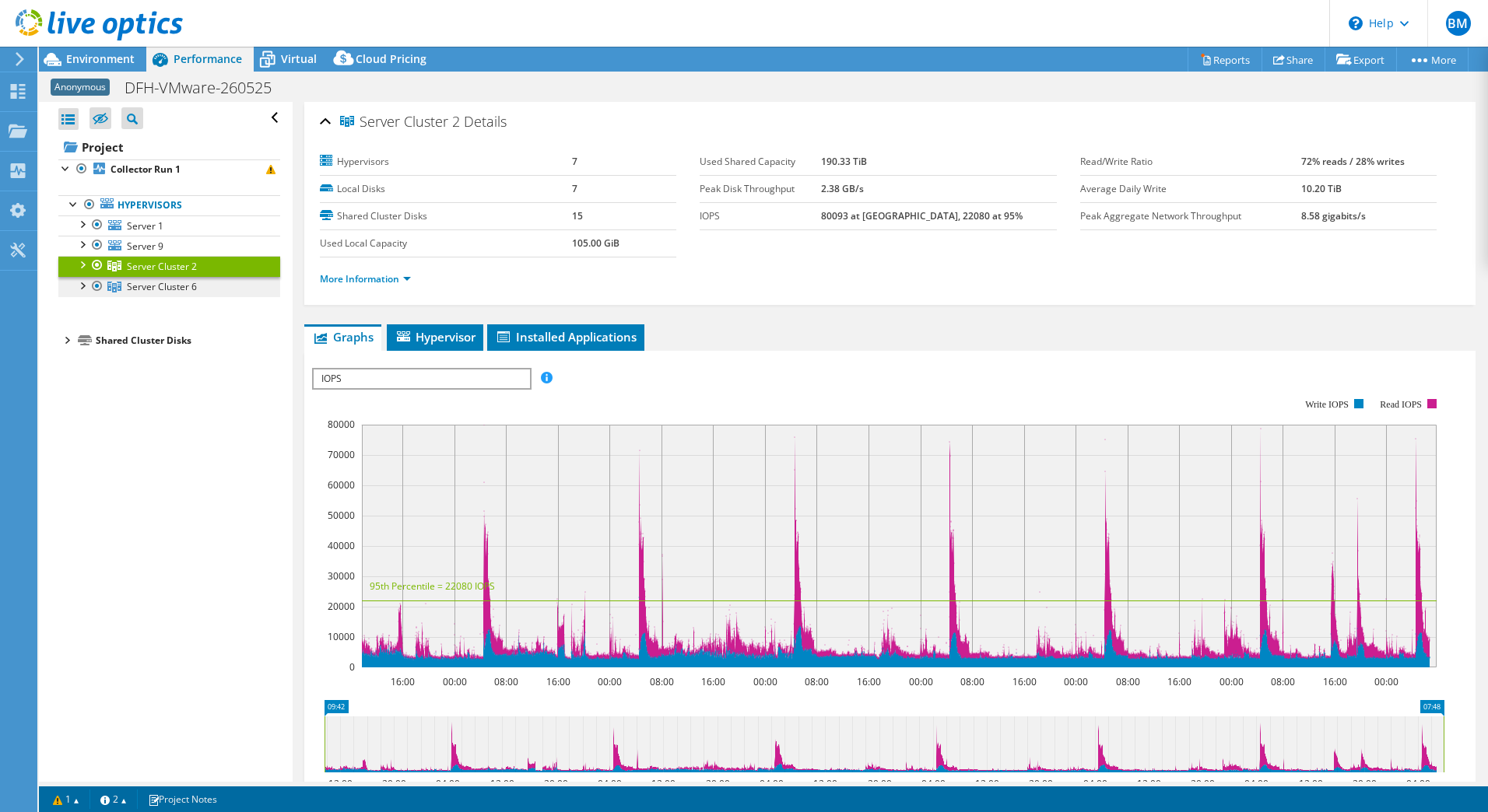
click at [154, 273] on span "Server Cluster 6" at bounding box center [162, 266] width 70 height 13
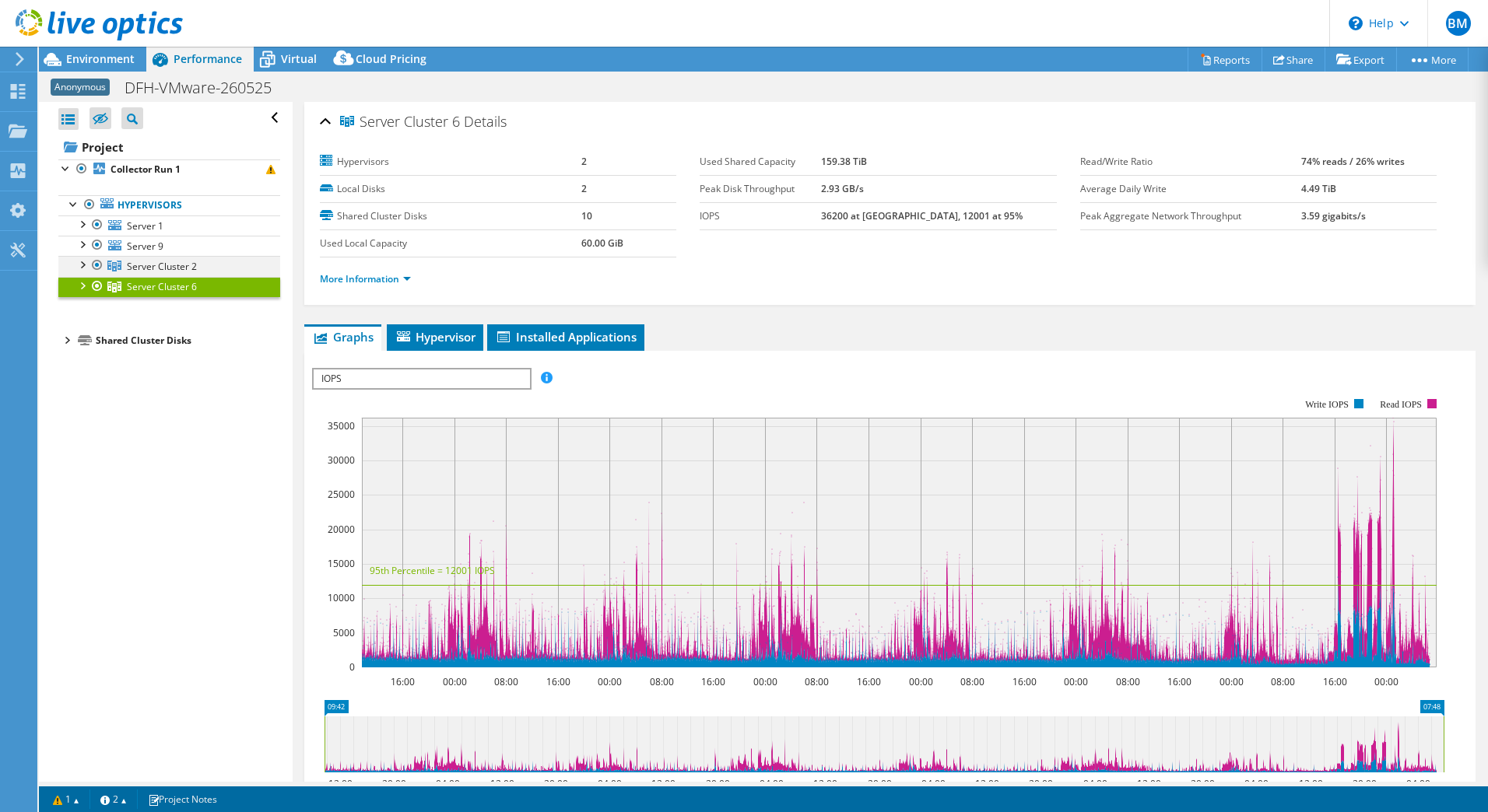
click at [84, 266] on div at bounding box center [82, 264] width 16 height 16
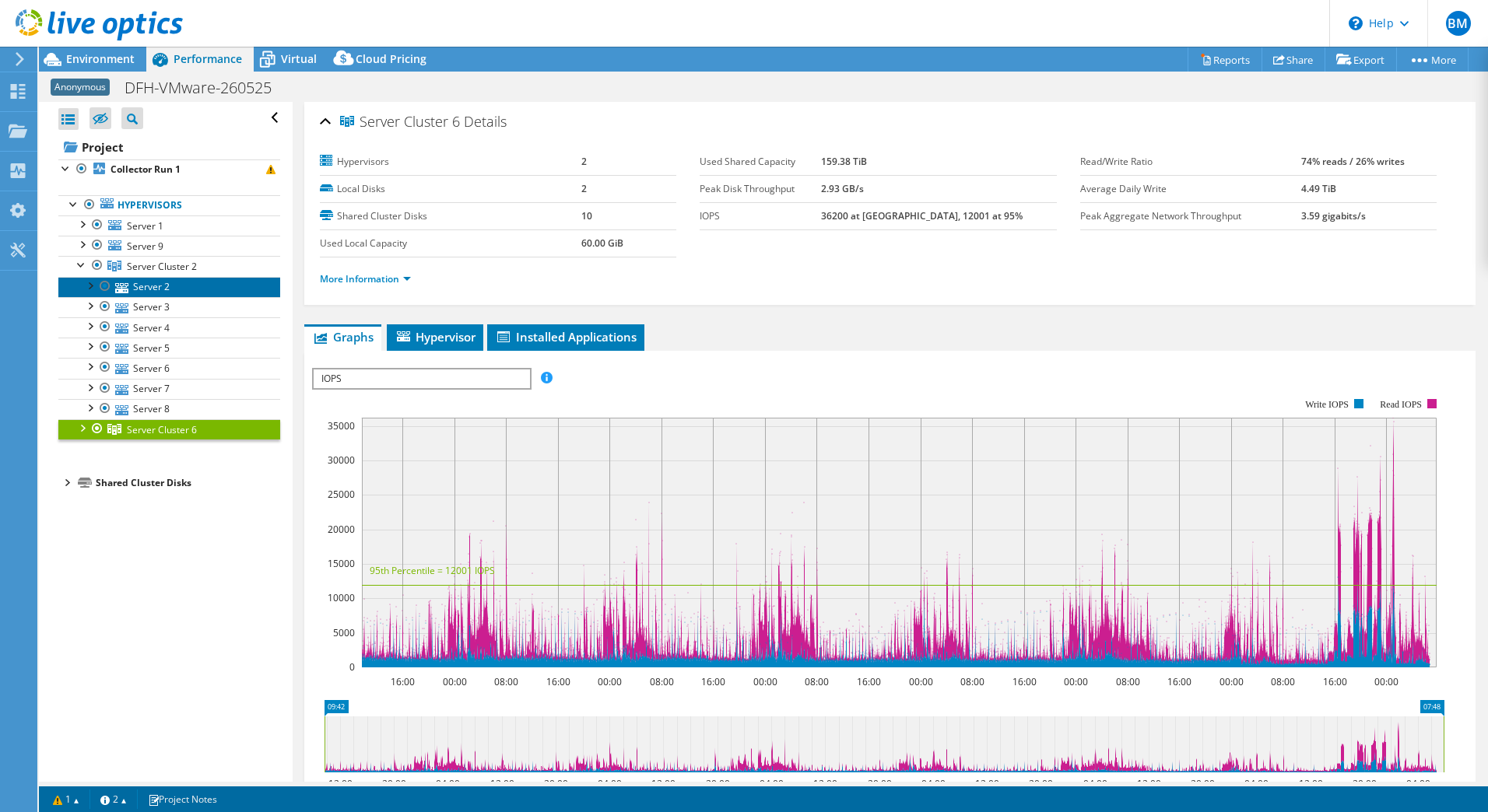
click at [152, 284] on link "Server 2" at bounding box center [170, 287] width 222 height 20
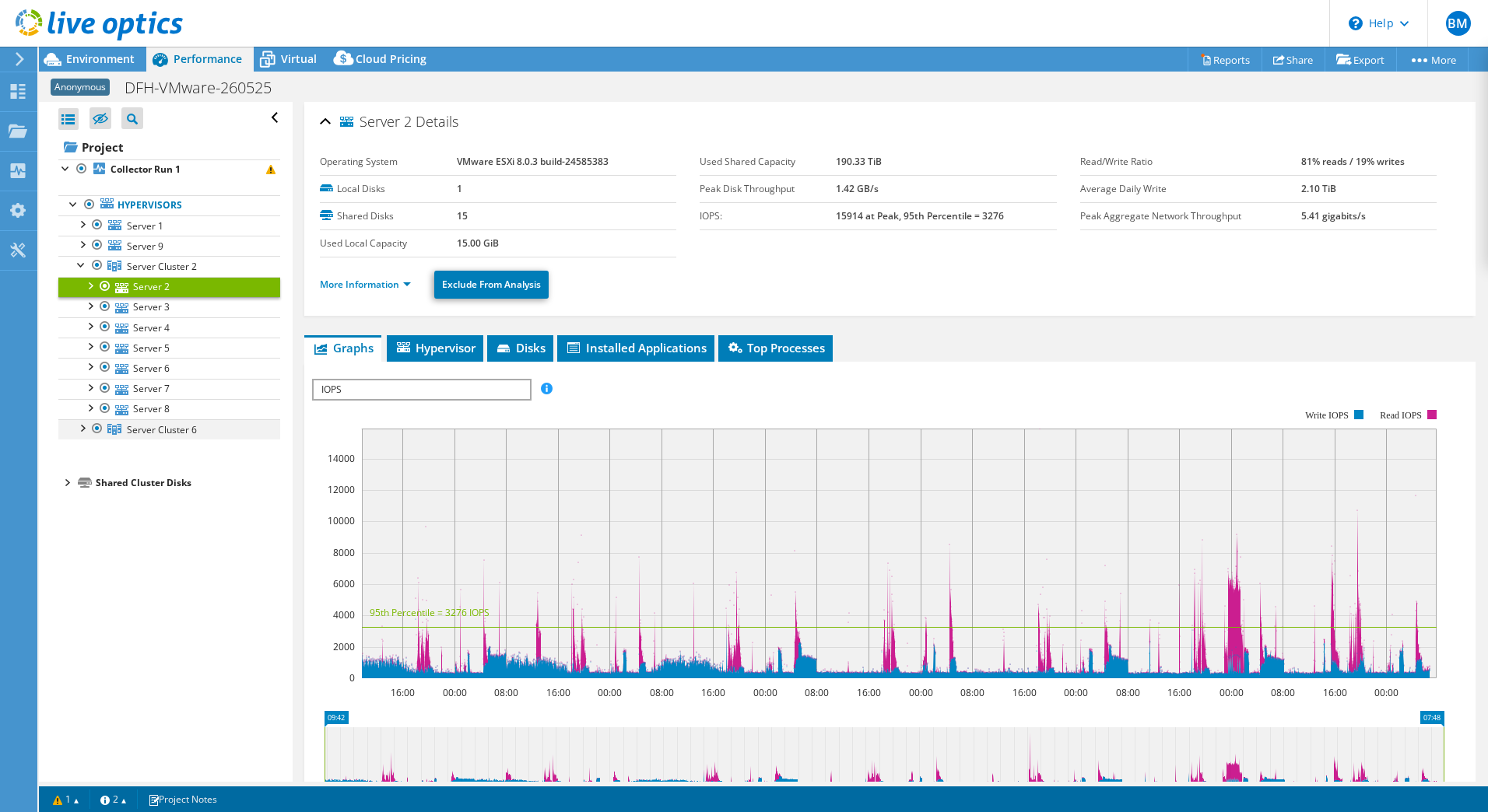
click at [84, 426] on div at bounding box center [82, 427] width 16 height 16
click at [85, 225] on div at bounding box center [82, 224] width 16 height 16
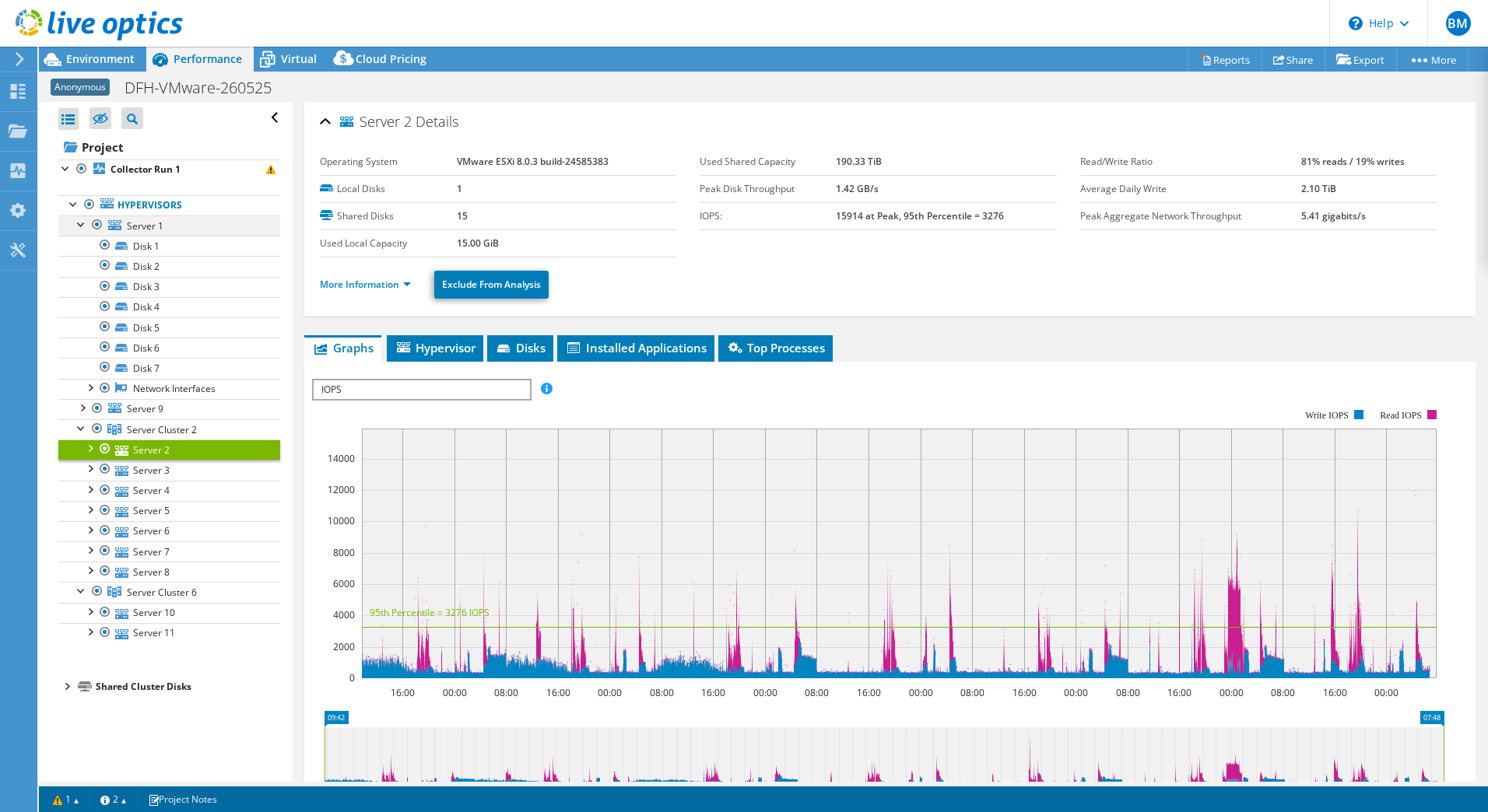
click at [84, 225] on div at bounding box center [82, 224] width 16 height 16
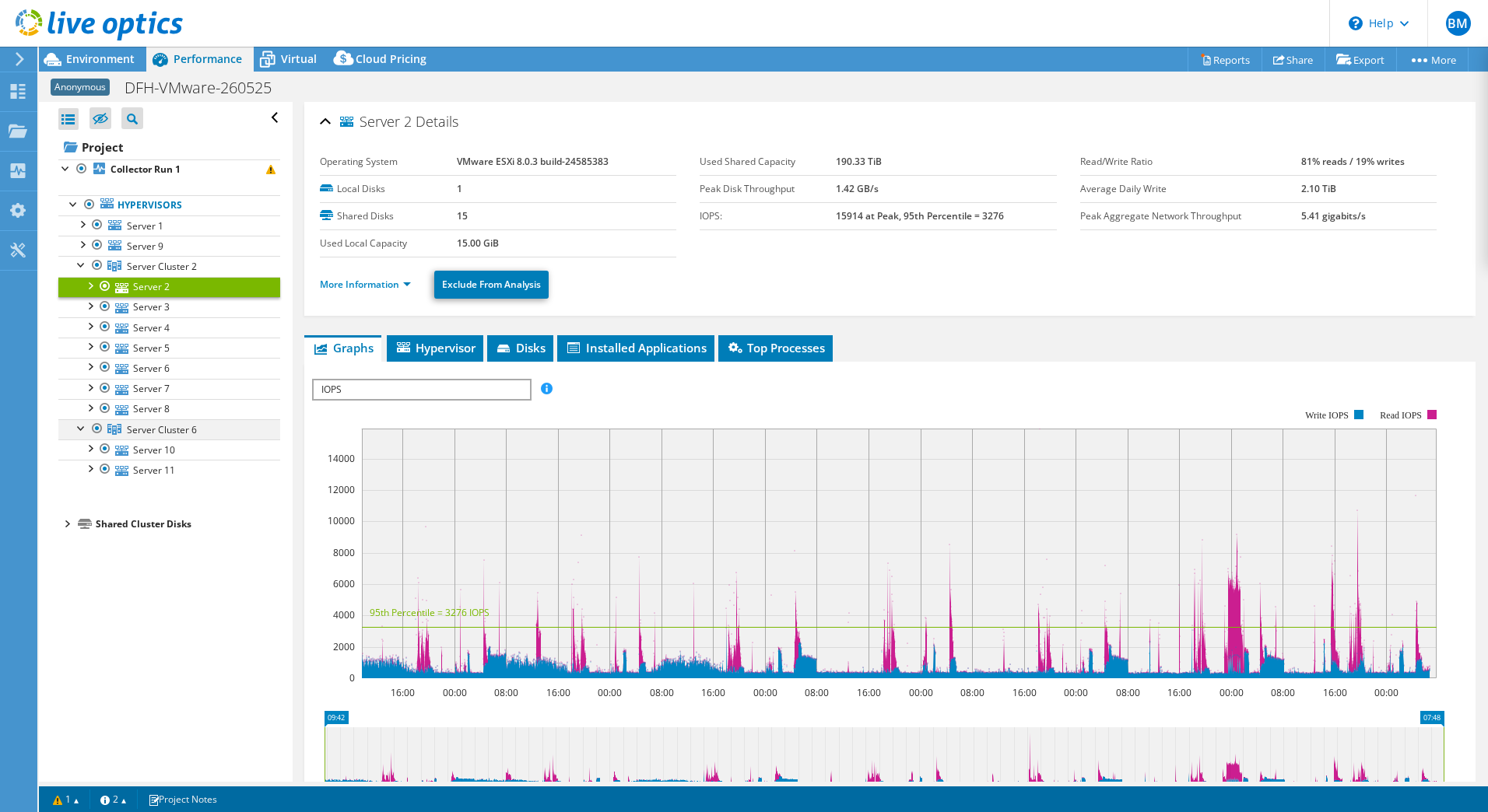
click at [80, 427] on div at bounding box center [82, 427] width 16 height 16
click at [156, 448] on link "Server 10" at bounding box center [170, 450] width 222 height 20
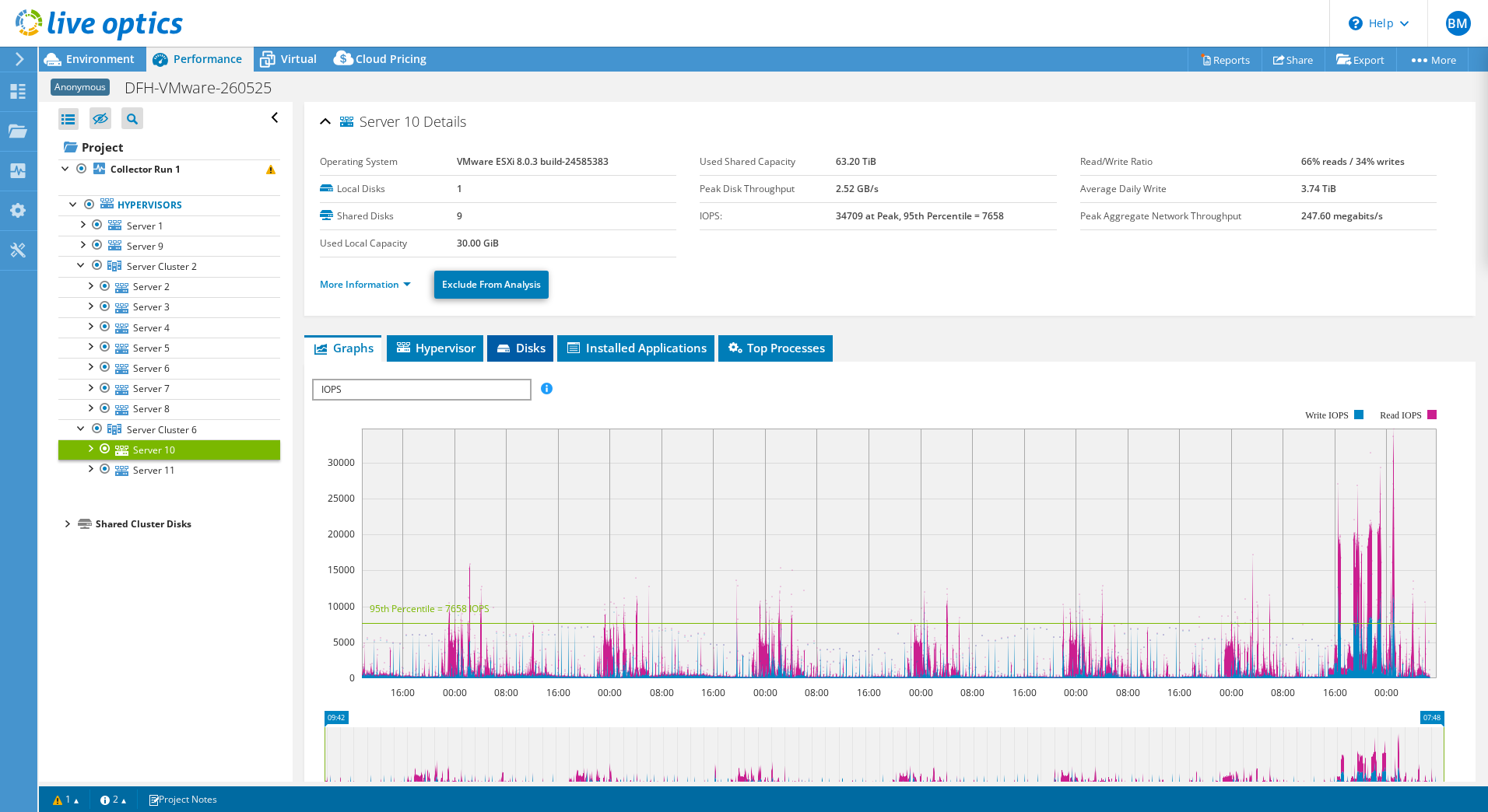
click at [521, 353] on span "Disks" at bounding box center [520, 348] width 51 height 16
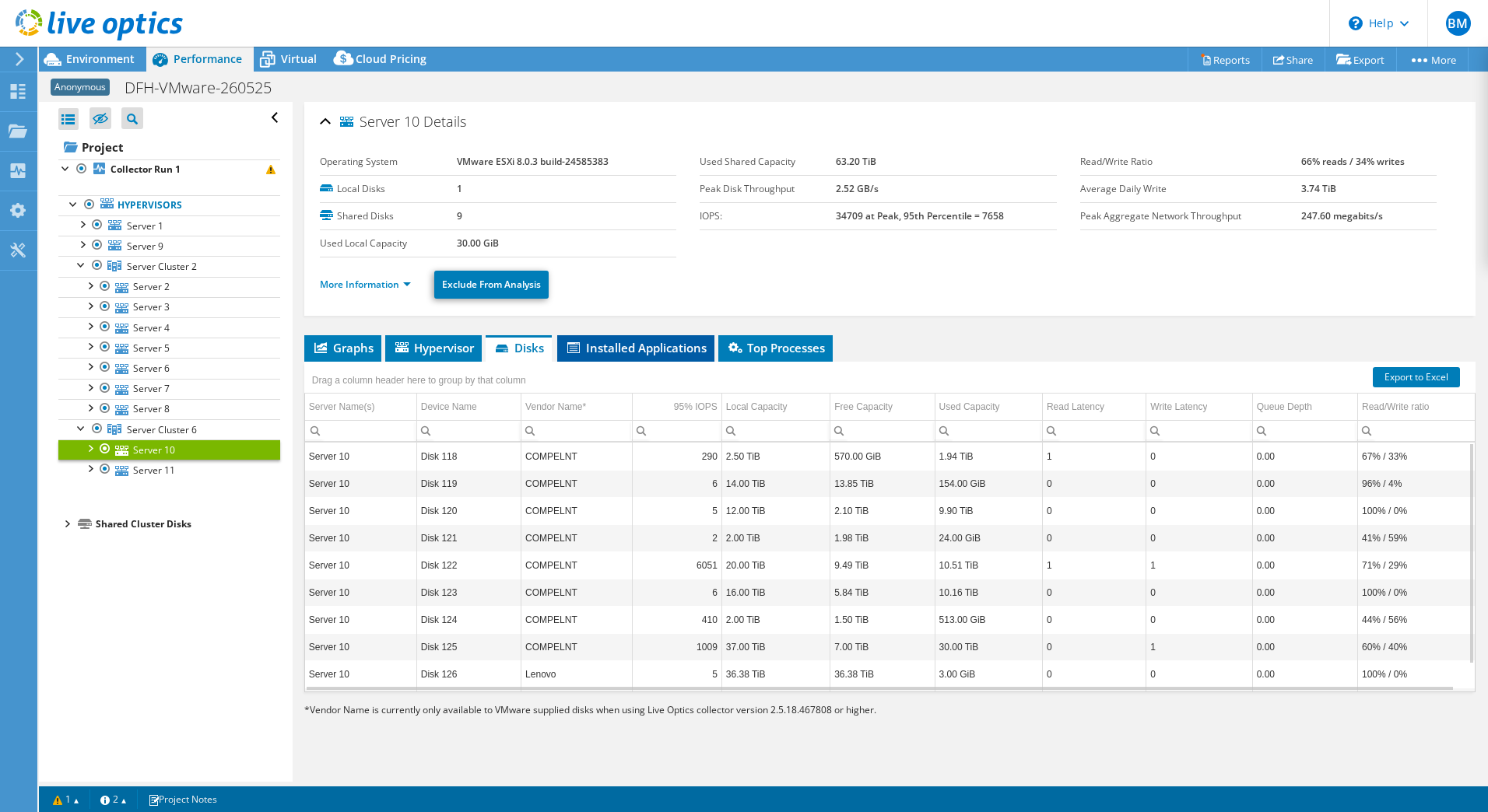
click at [642, 351] on span "Installed Applications" at bounding box center [636, 348] width 141 height 16
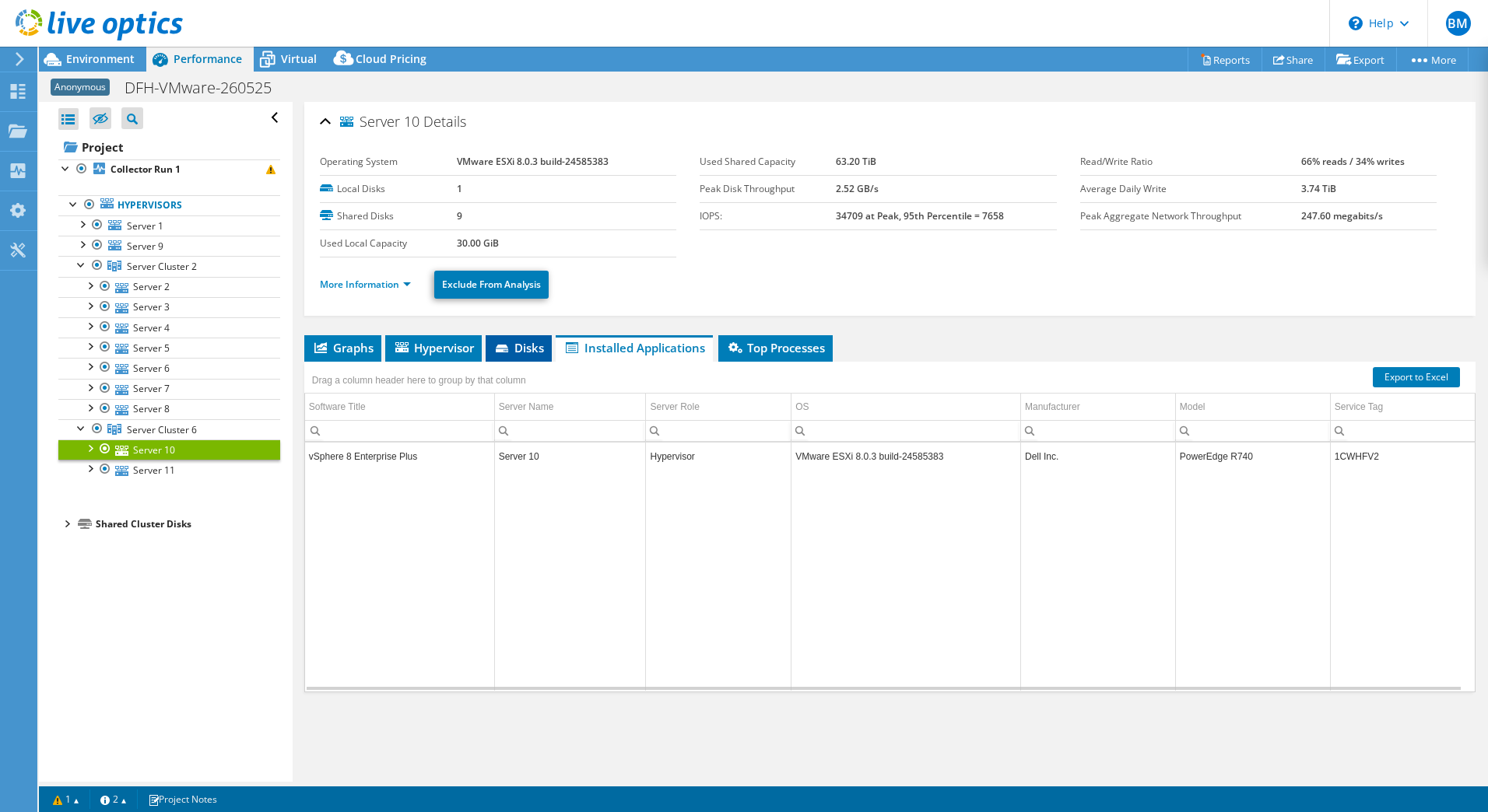
click at [523, 347] on span "Disks" at bounding box center [518, 348] width 51 height 16
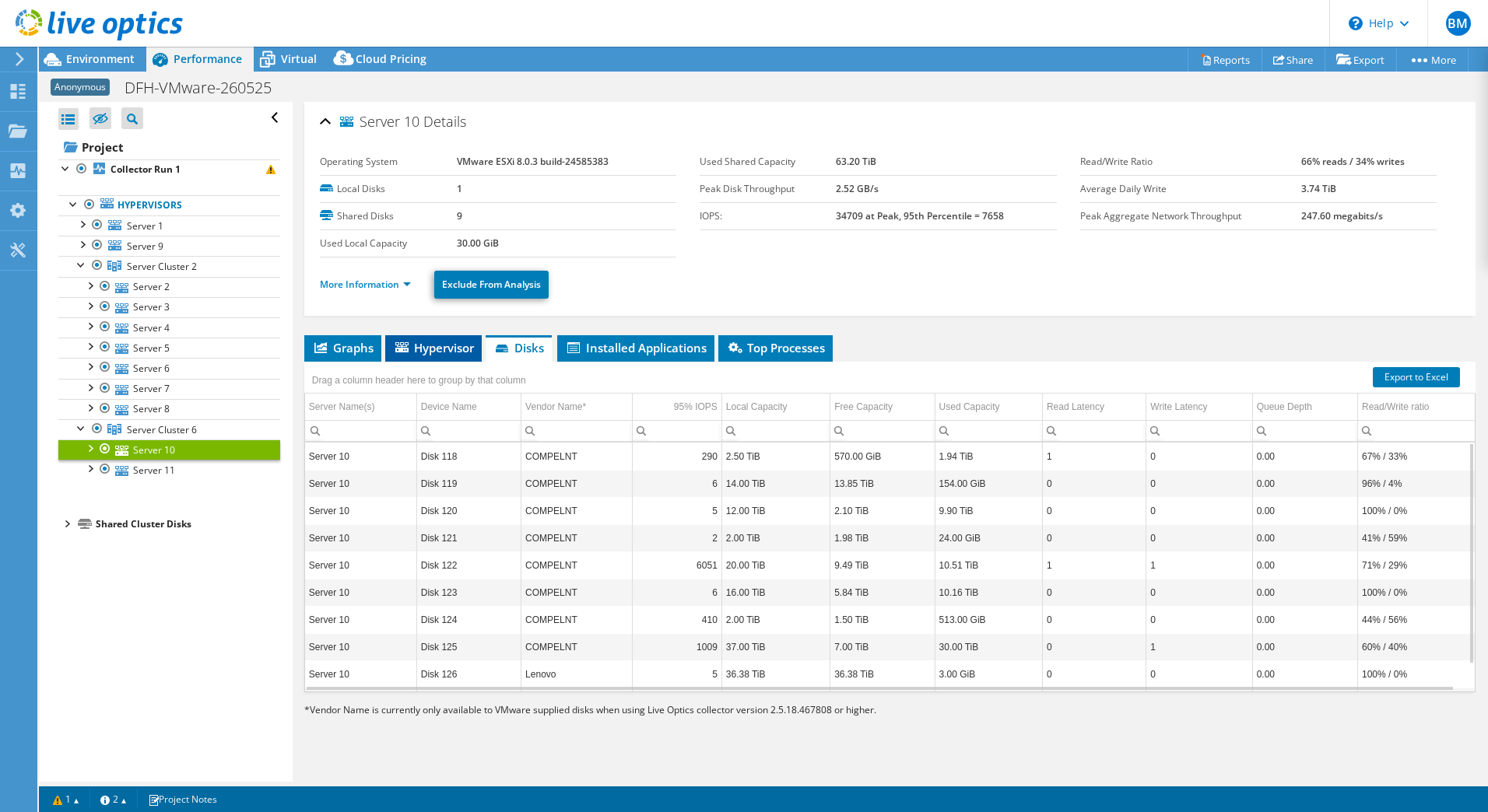
click at [450, 349] on span "Hypervisor" at bounding box center [433, 348] width 81 height 16
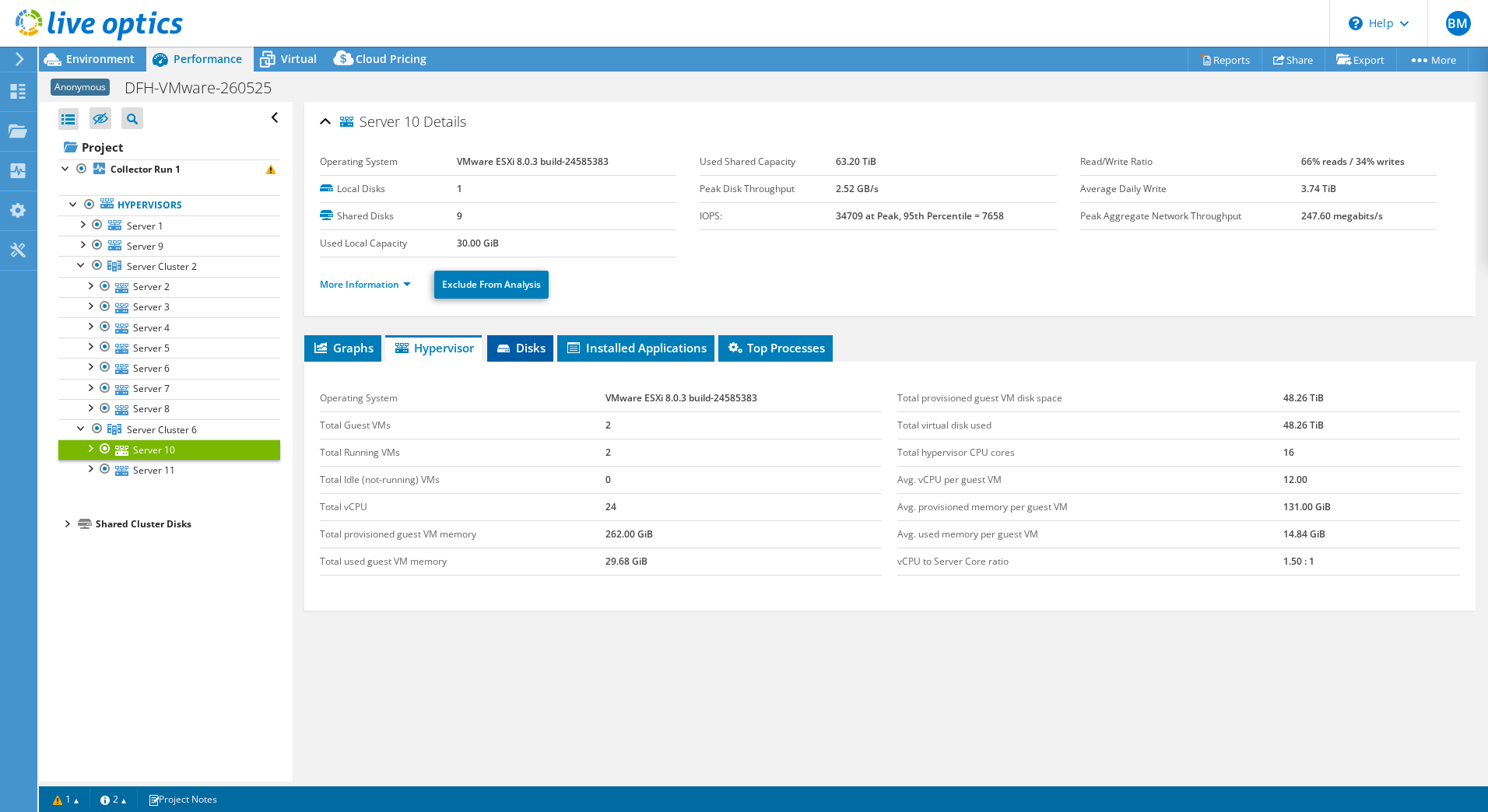
click at [550, 354] on li "Disks" at bounding box center [520, 348] width 66 height 27
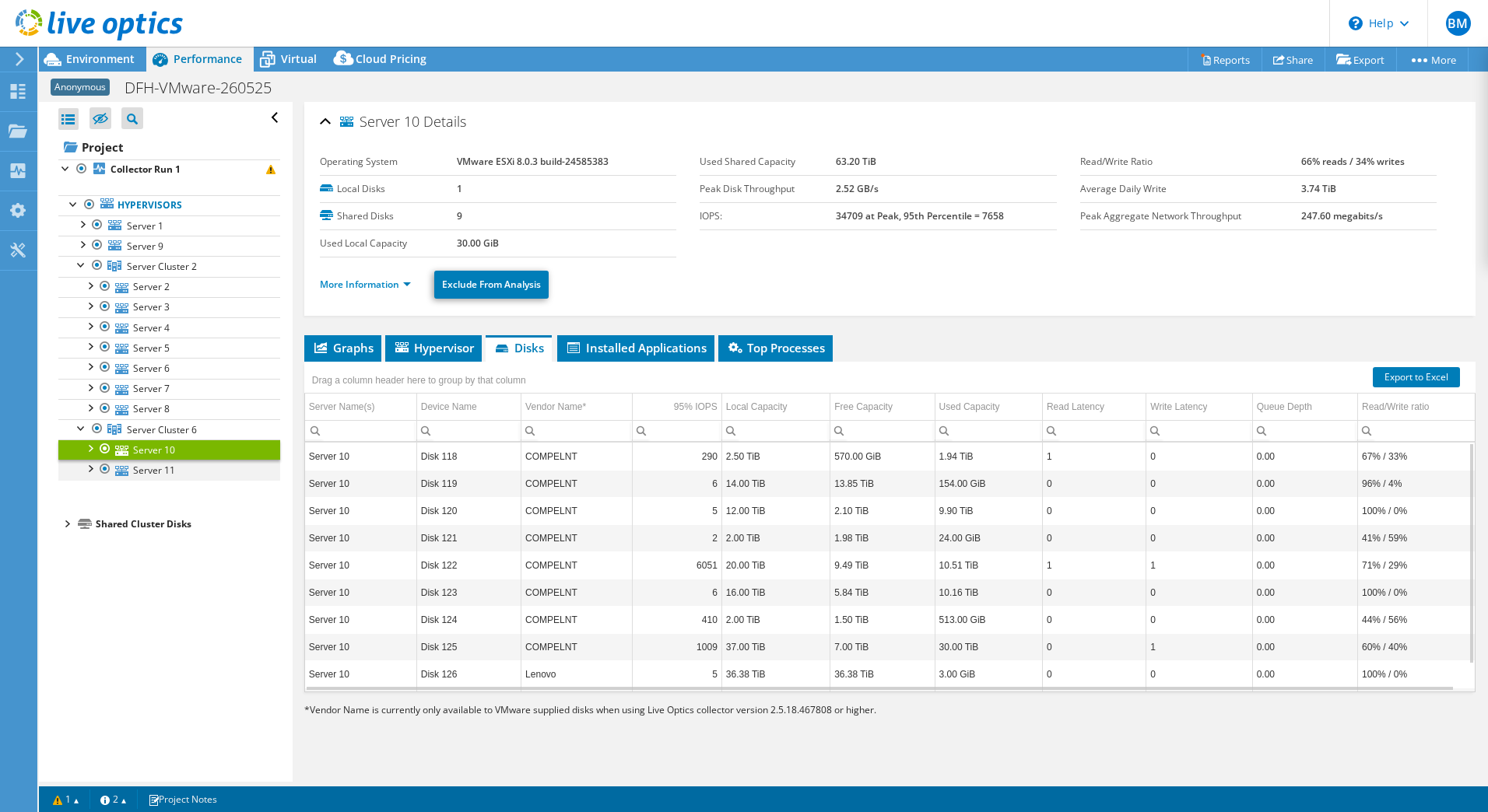
click at [89, 467] on div at bounding box center [90, 468] width 16 height 16
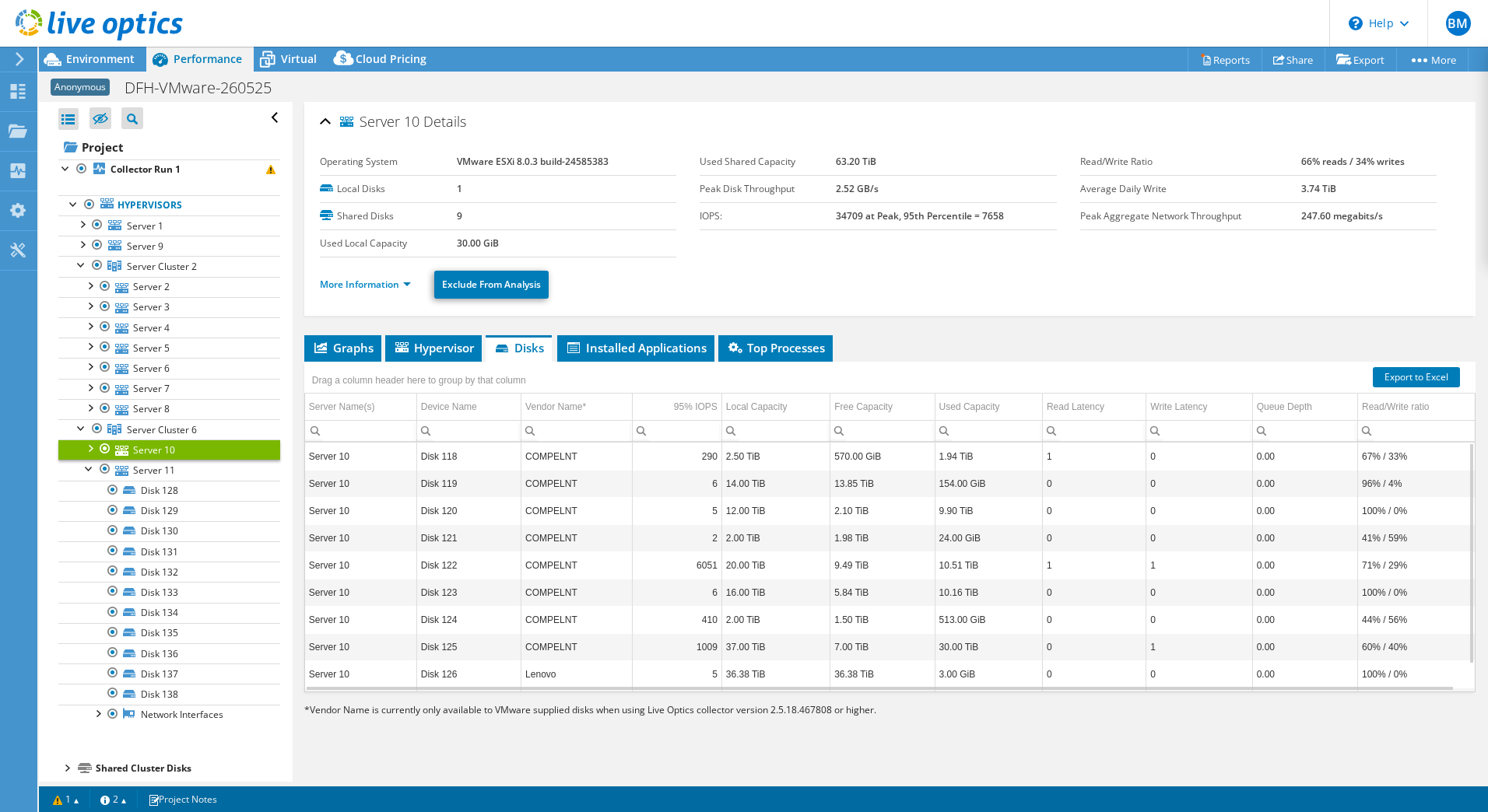
click at [89, 450] on div at bounding box center [90, 448] width 16 height 16
click at [162, 692] on link "Server 11" at bounding box center [170, 694] width 222 height 20
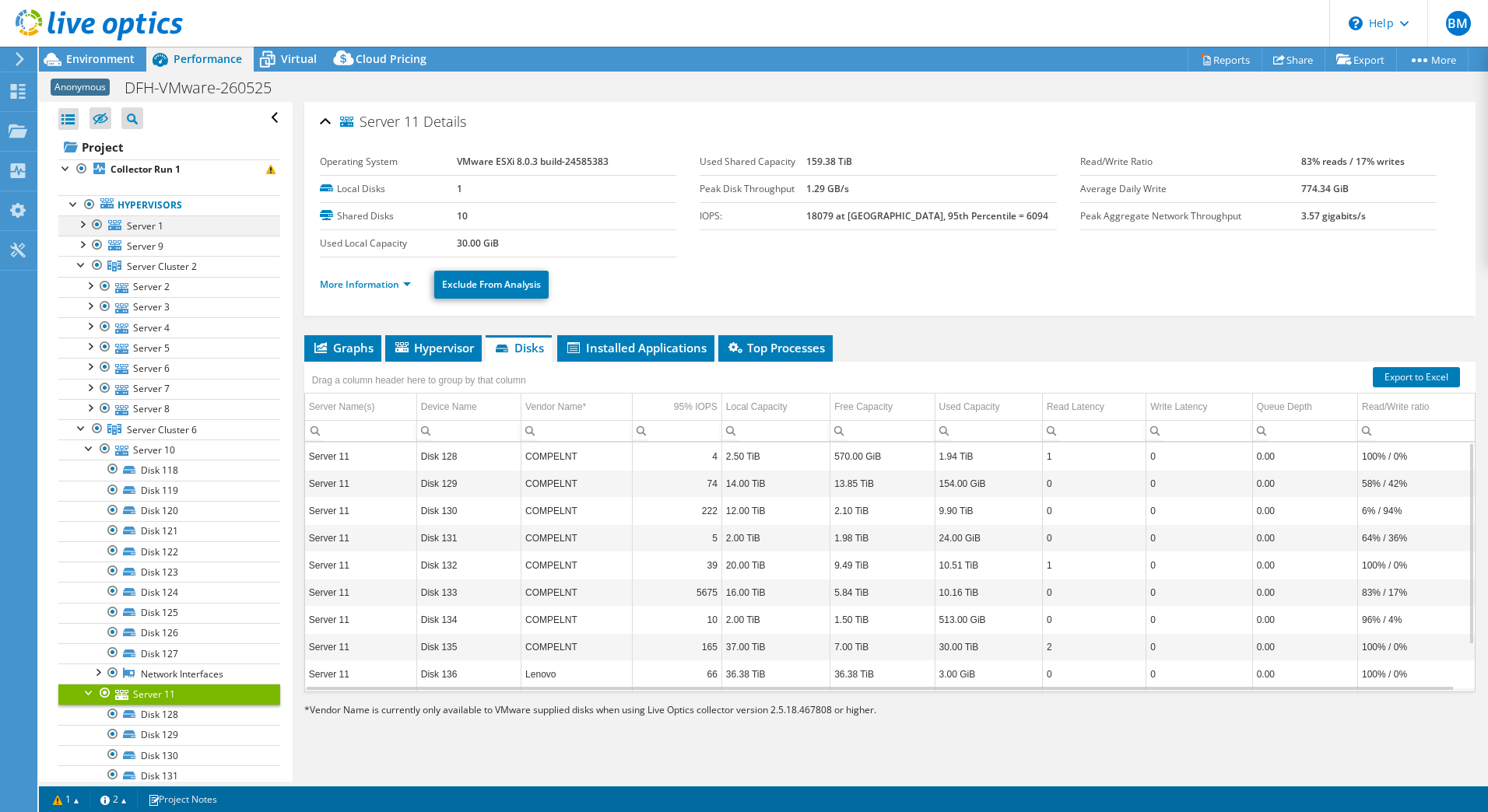
click at [84, 222] on div at bounding box center [82, 224] width 16 height 16
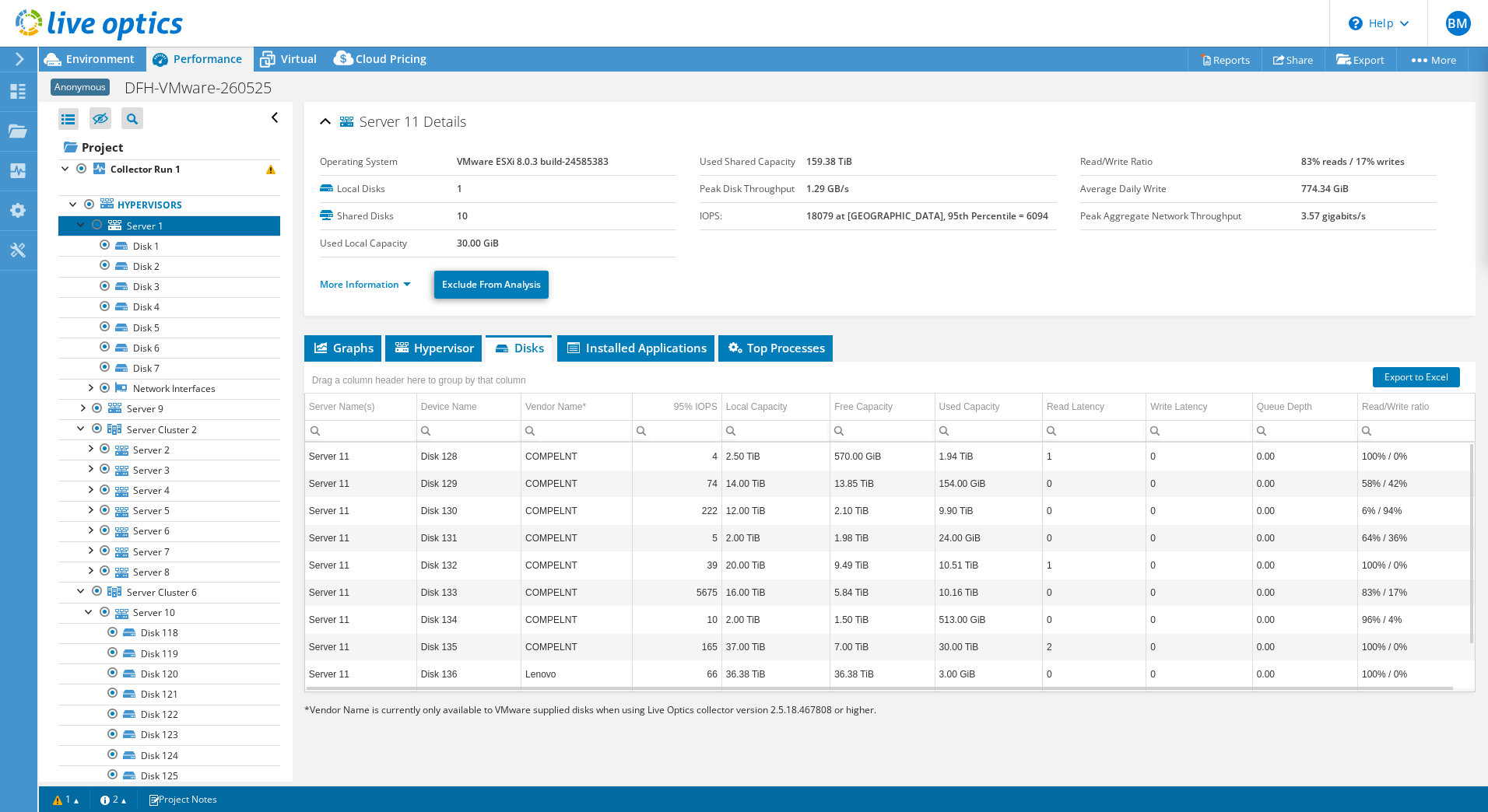
click at [141, 222] on span "Server 1" at bounding box center [145, 226] width 36 height 13
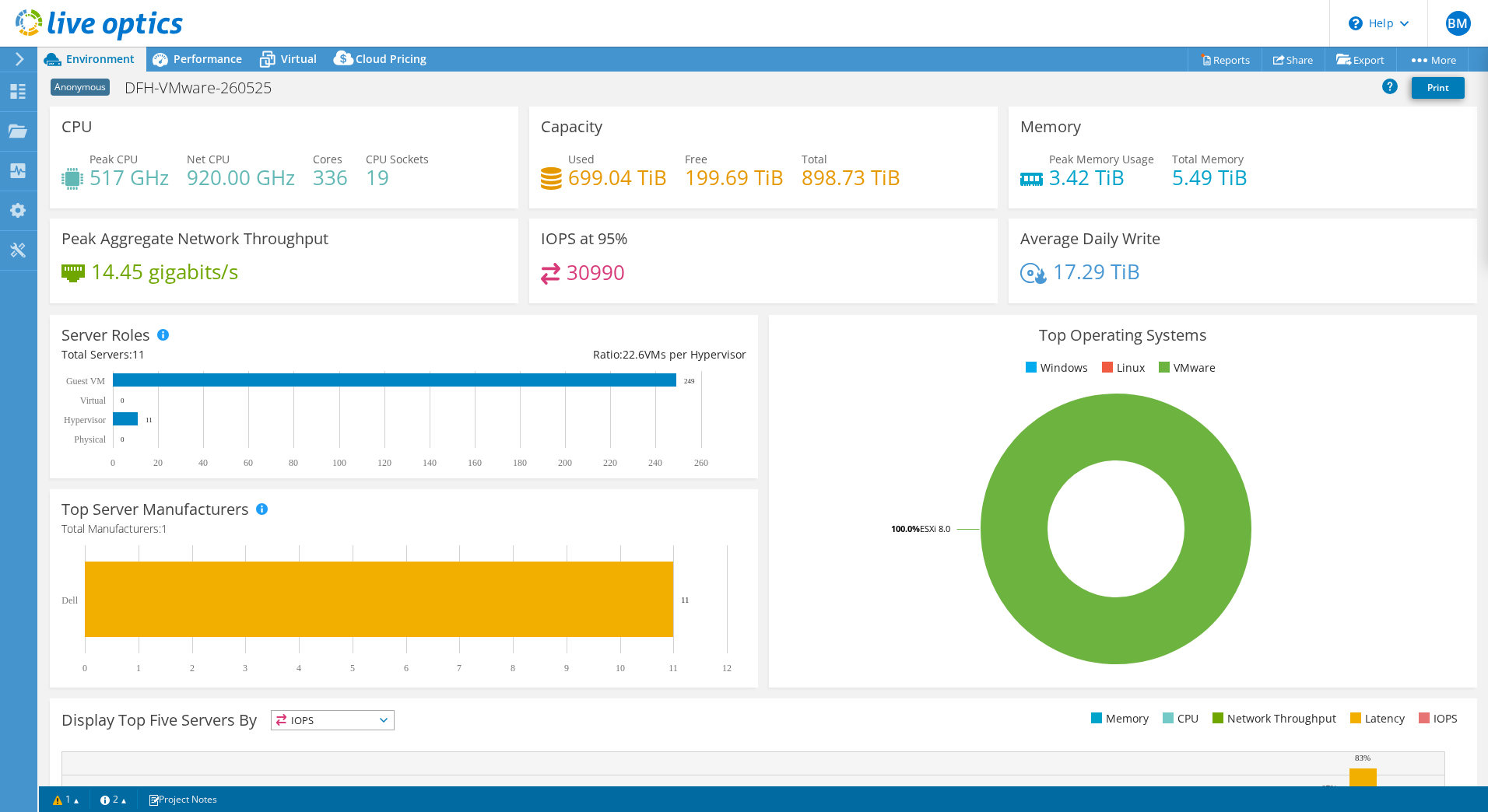
select select "USD"
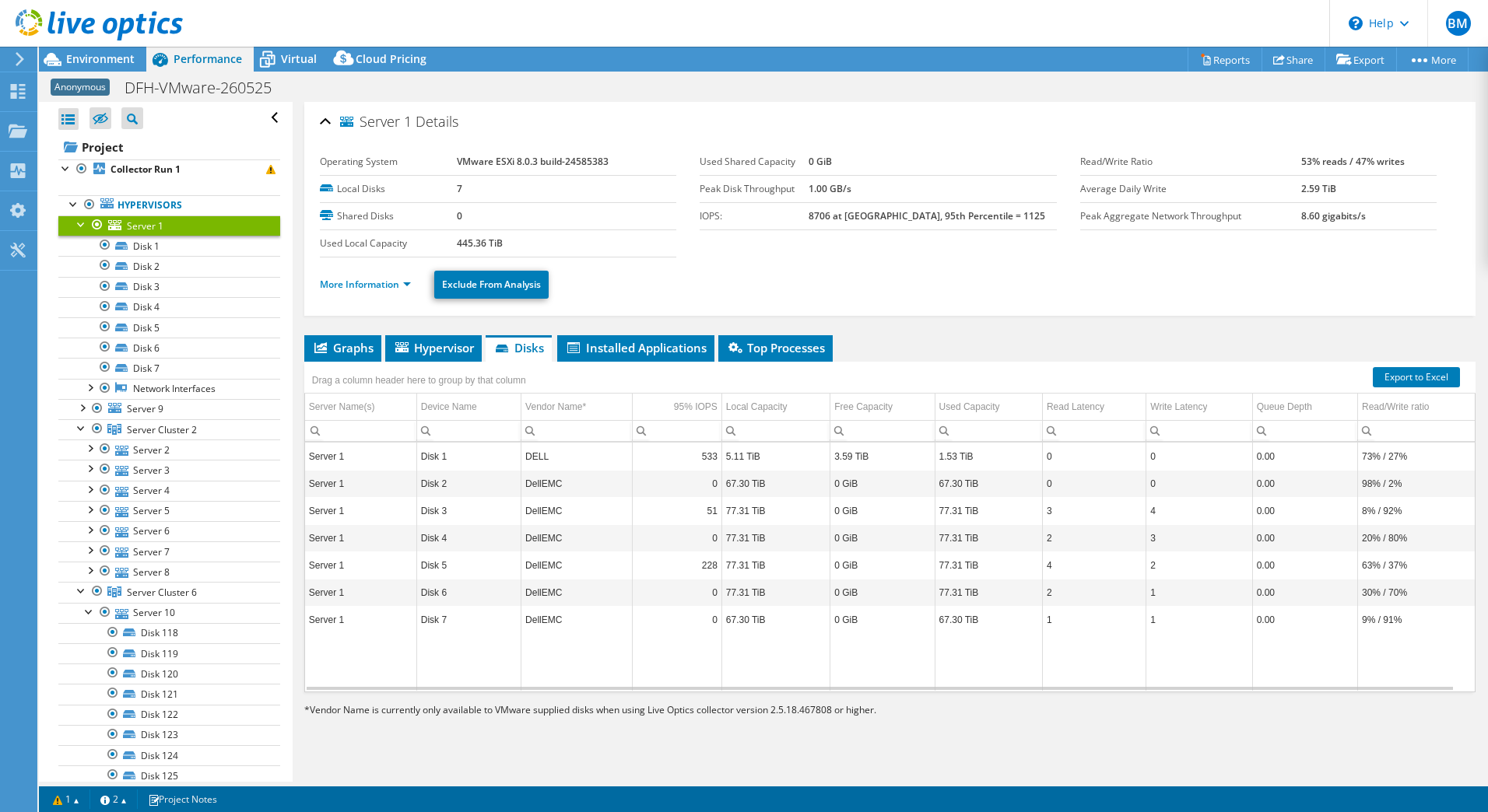
select select "USD"
click at [441, 343] on span "Hypervisor" at bounding box center [433, 348] width 81 height 16
